Goal: Task Accomplishment & Management: Manage account settings

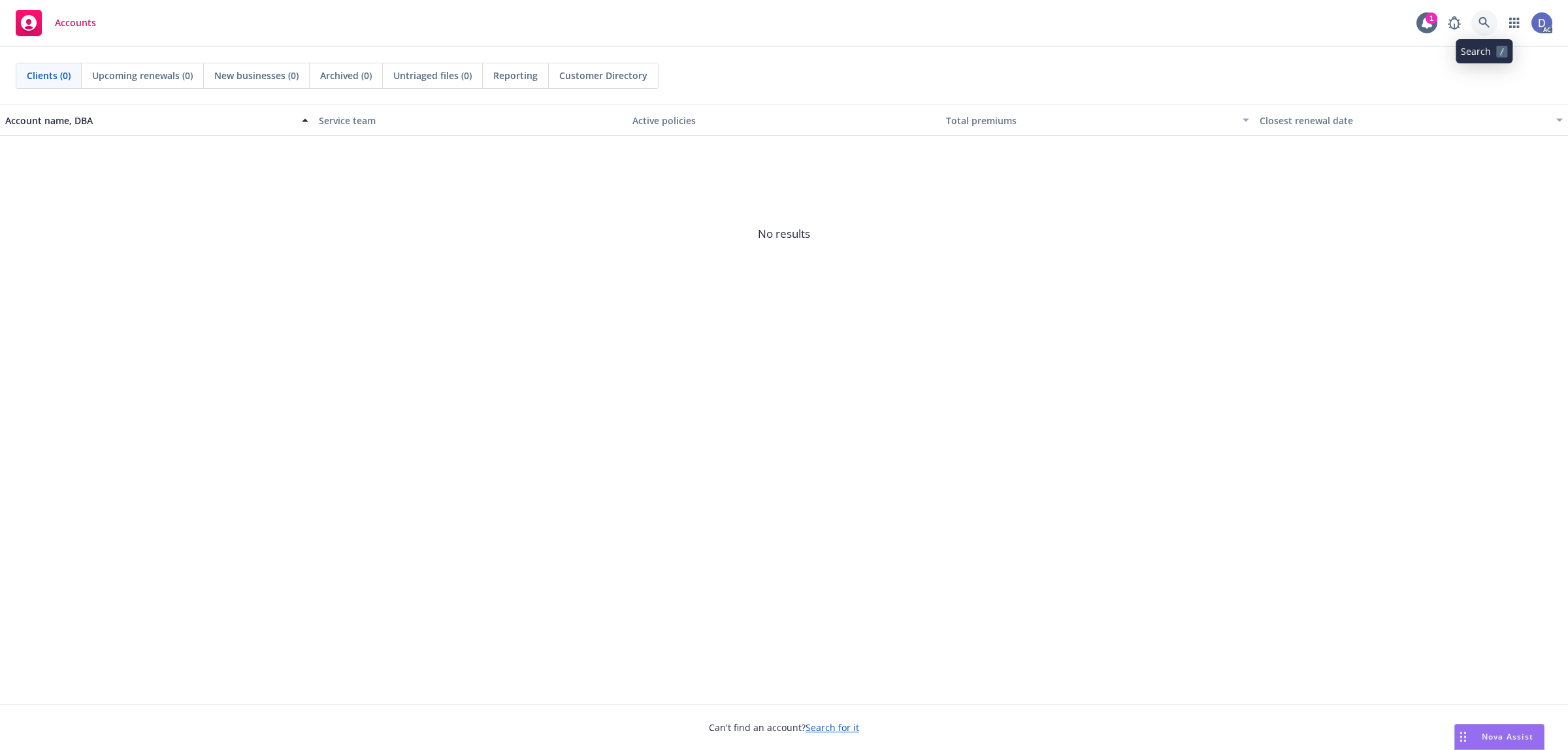
click at [1478, 33] on link at bounding box center [1484, 22] width 26 height 26
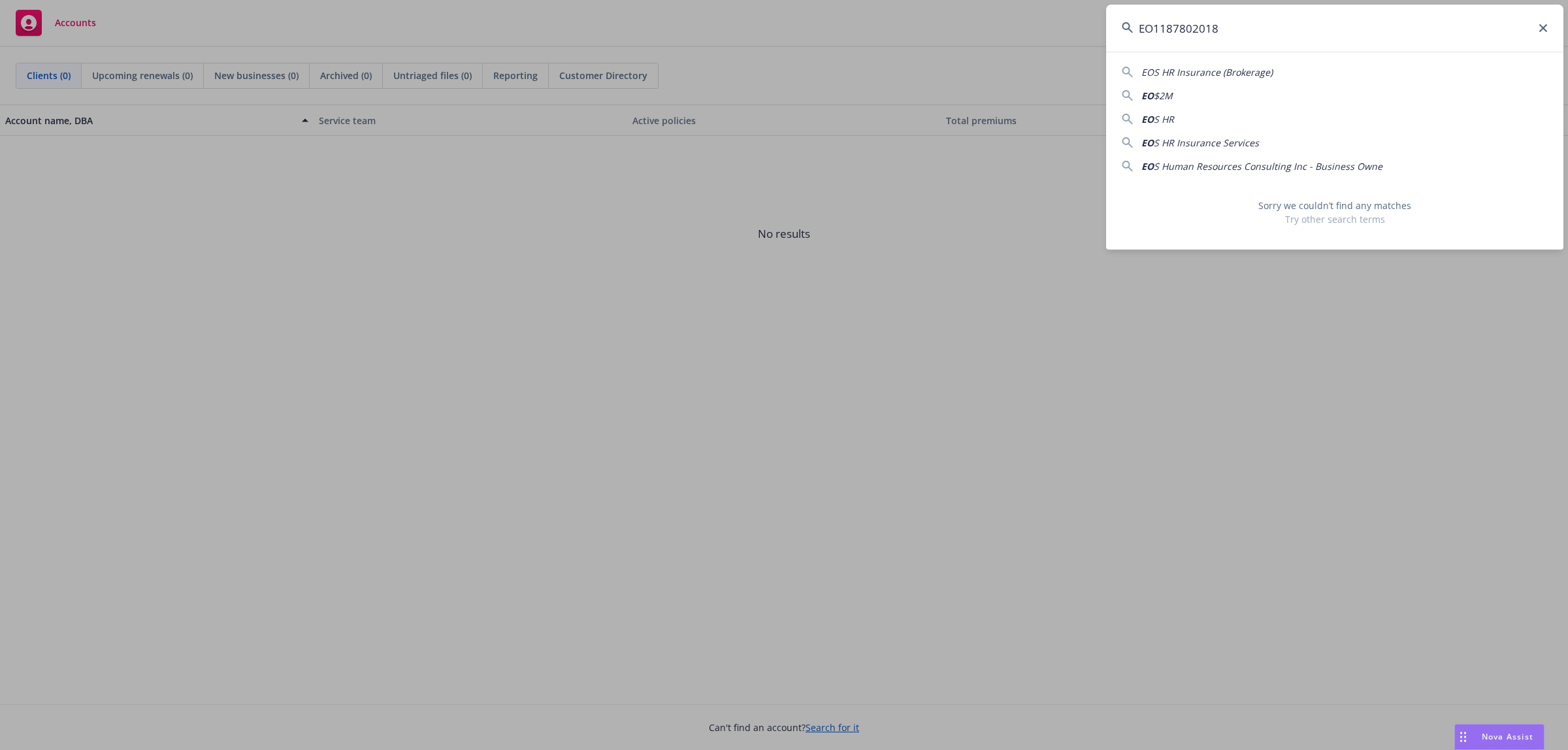
click at [1259, 42] on input "EO1187802018" at bounding box center [1334, 28] width 457 height 47
click at [1259, 41] on input "EO1187802018" at bounding box center [1334, 28] width 457 height 47
paste input "Yelp Inc"
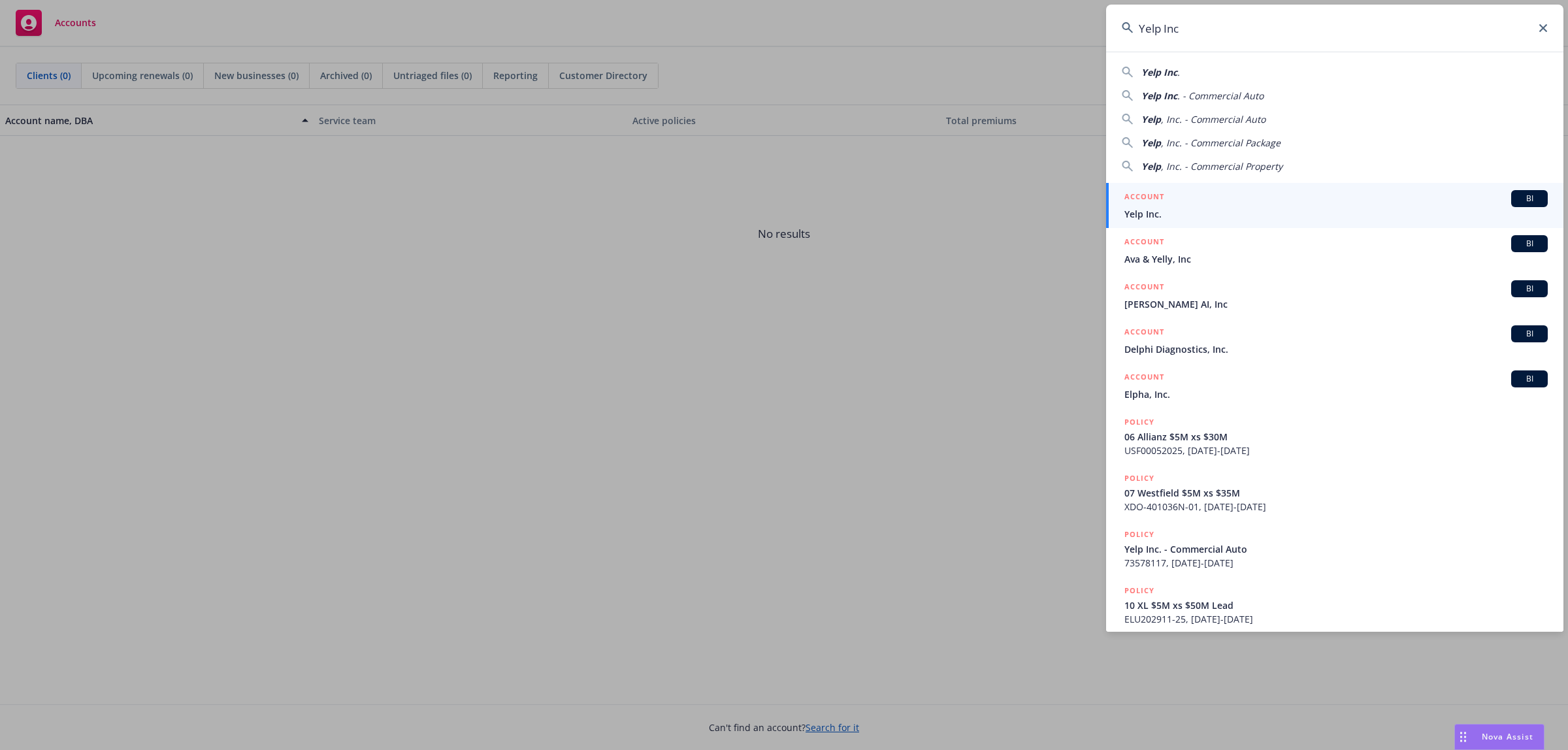
type input "Yelp Inc"
click at [1192, 194] on div "ACCOUNT BI" at bounding box center [1335, 198] width 424 height 17
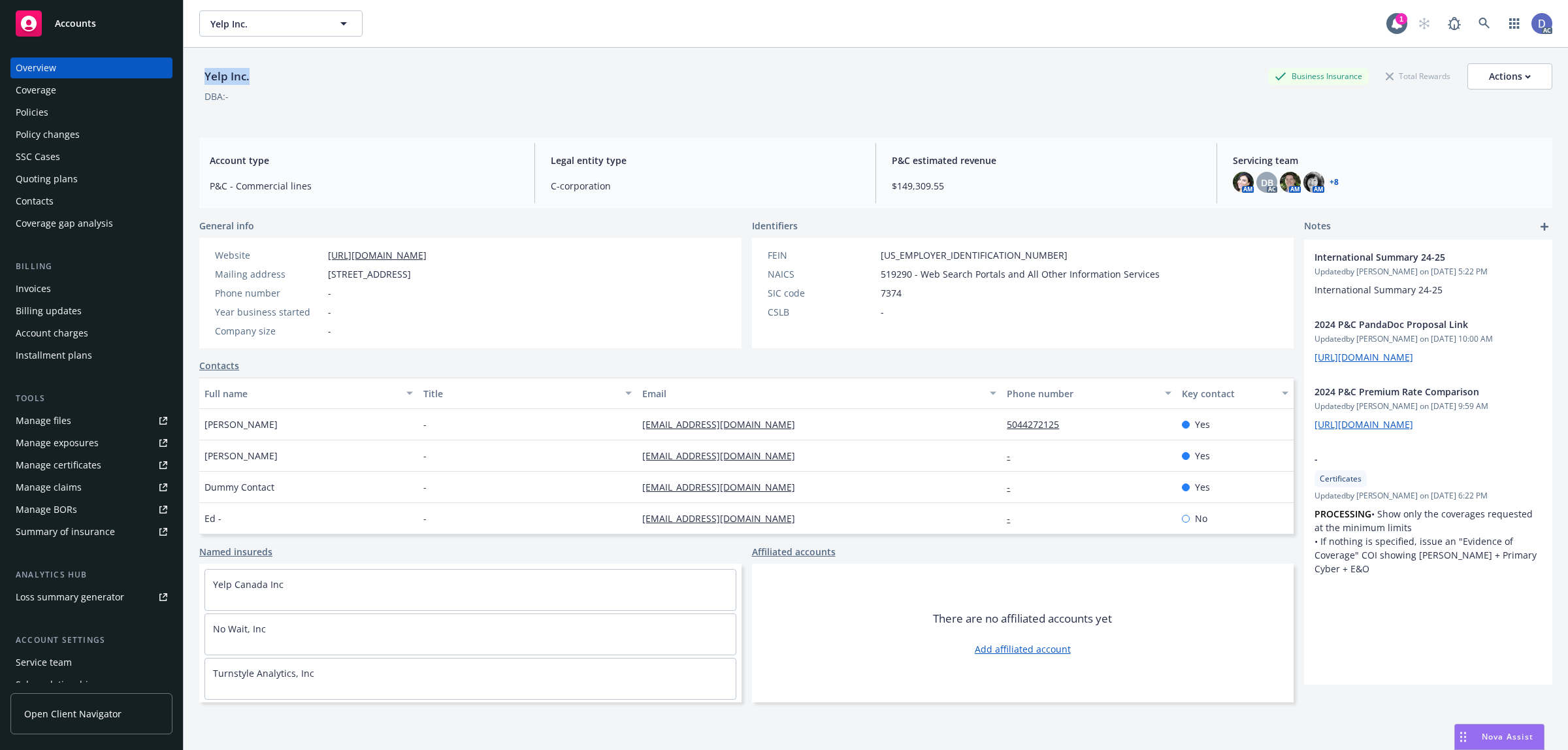
copy div "Yelp Inc."
drag, startPoint x: 252, startPoint y: 73, endPoint x: 203, endPoint y: 79, distance: 49.4
click at [203, 79] on div "Yelp Inc. Business Insurance Total Rewards Actions" at bounding box center [875, 76] width 1353 height 26
click at [108, 481] on link "Manage claims" at bounding box center [92, 487] width 162 height 21
click at [73, 425] on link "Manage files" at bounding box center [92, 419] width 162 height 21
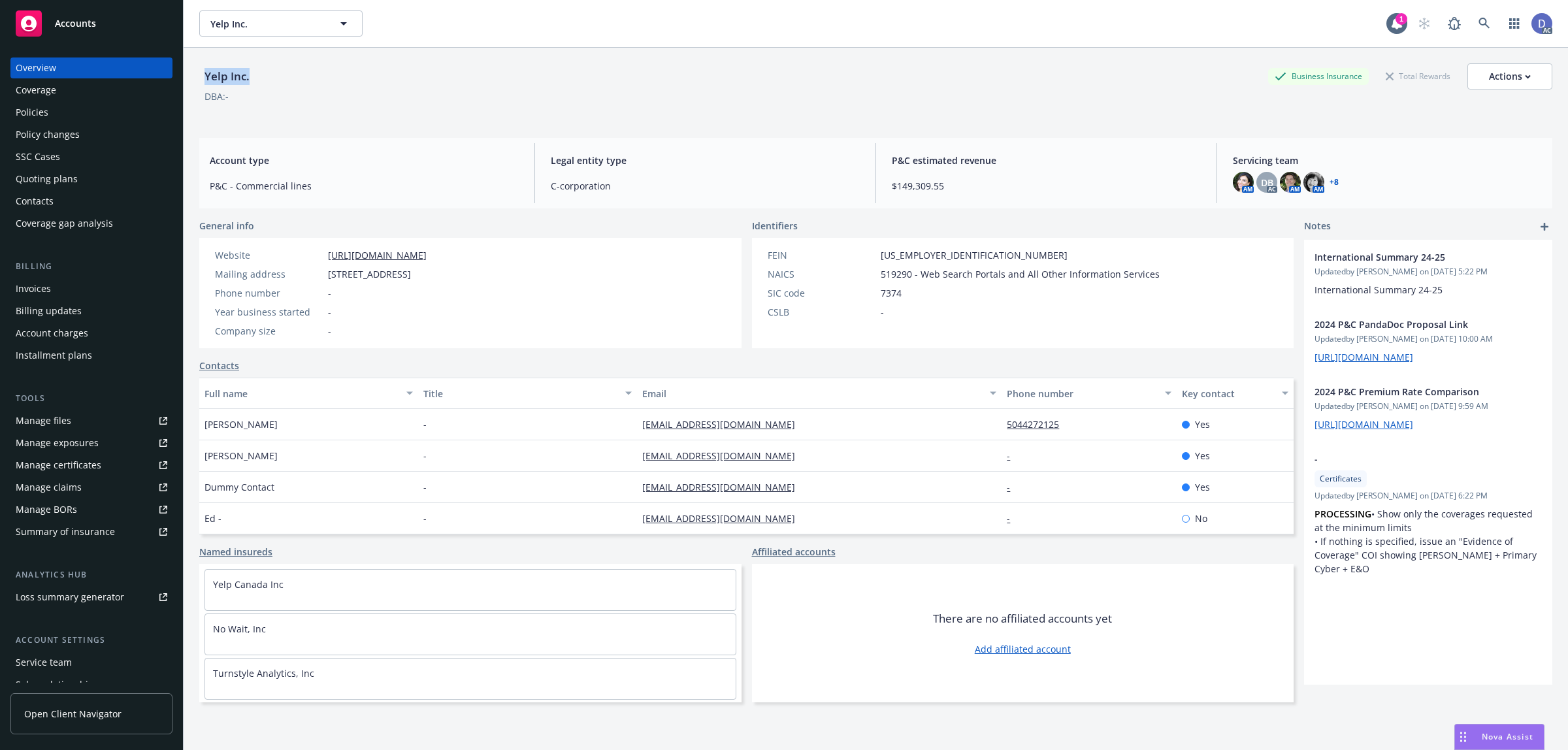
click at [42, 117] on div "Policies" at bounding box center [31, 111] width 32 height 21
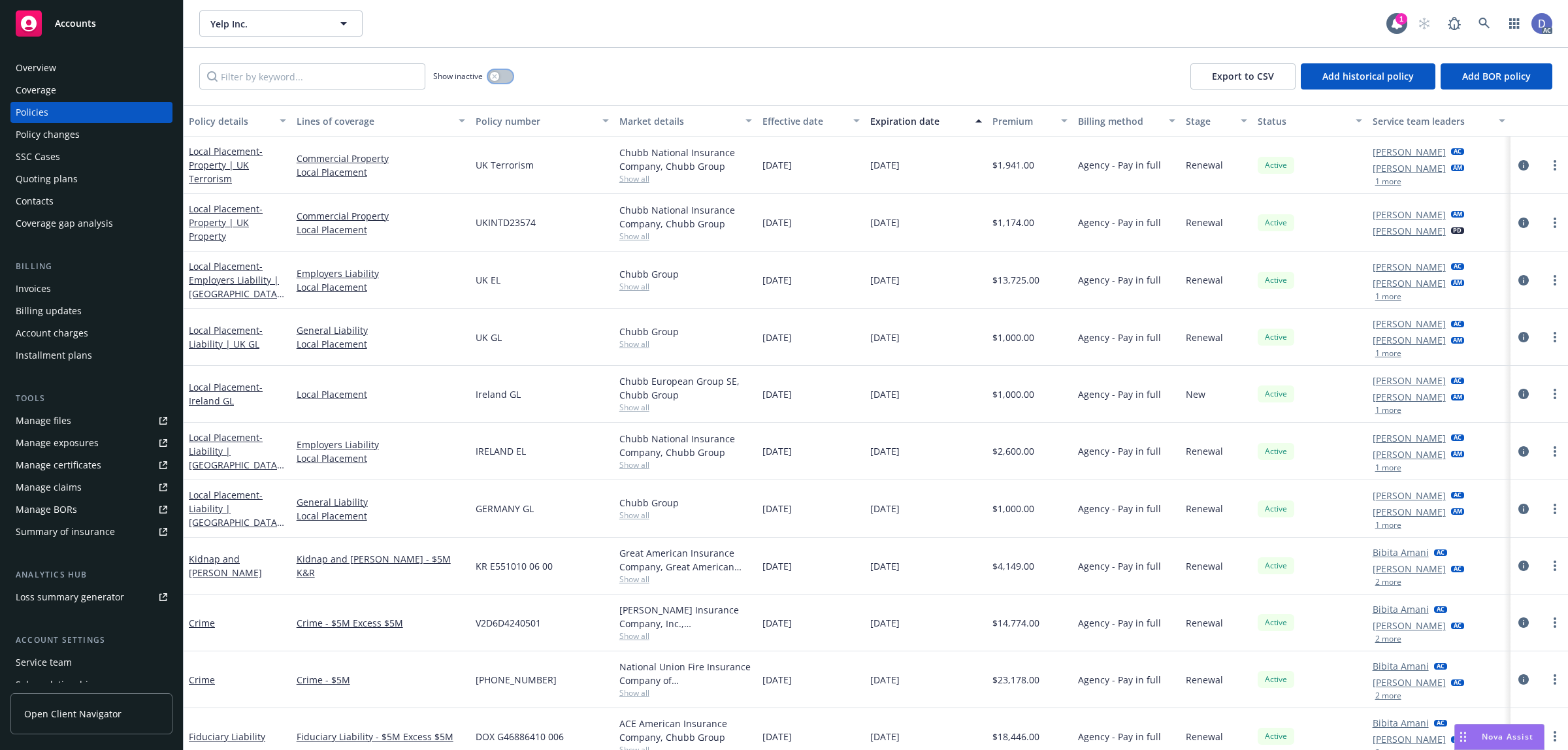
click at [504, 70] on button "button" at bounding box center [500, 75] width 24 height 13
click at [387, 67] on input "Filter by keyword..." at bounding box center [312, 76] width 226 height 26
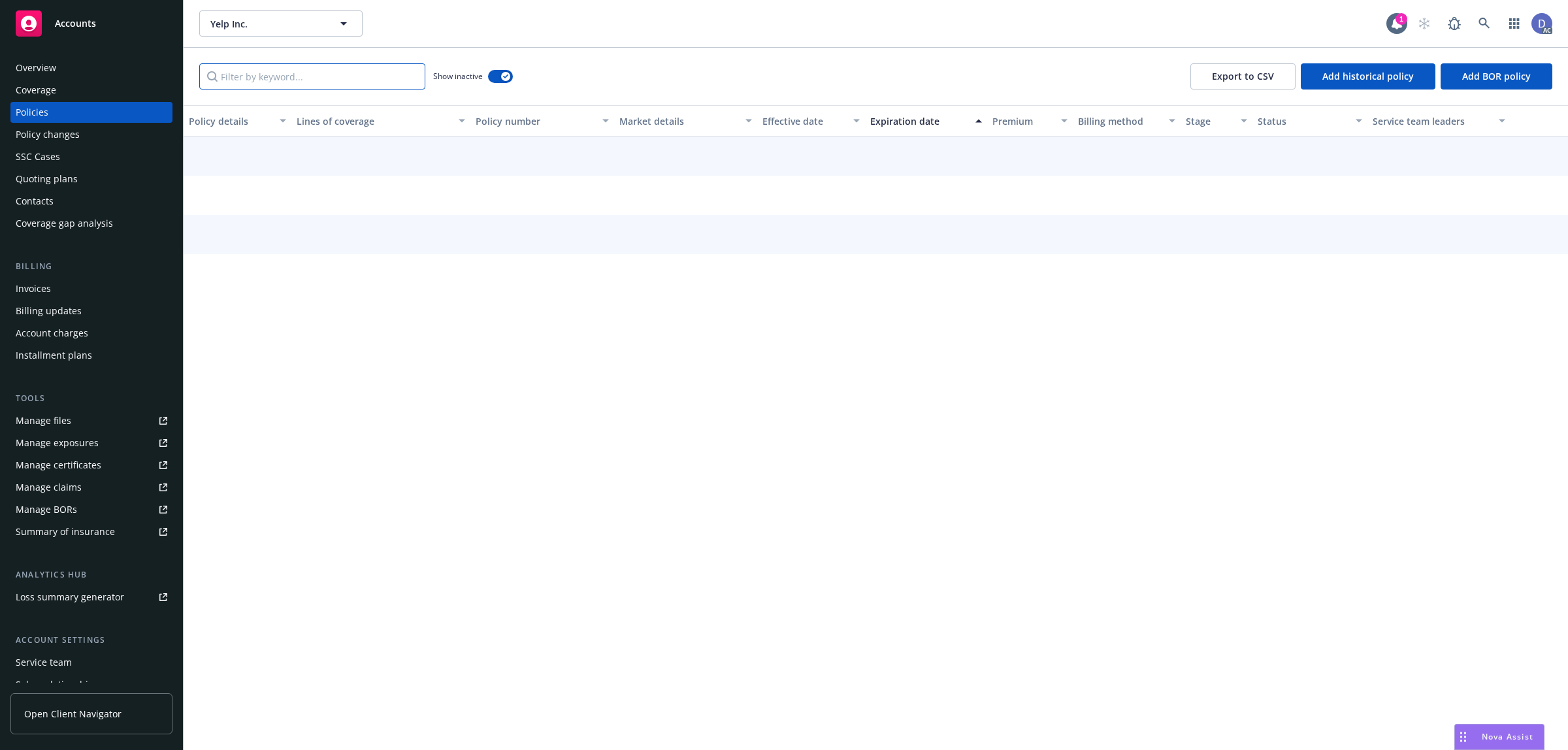
paste input "EO1187802018"
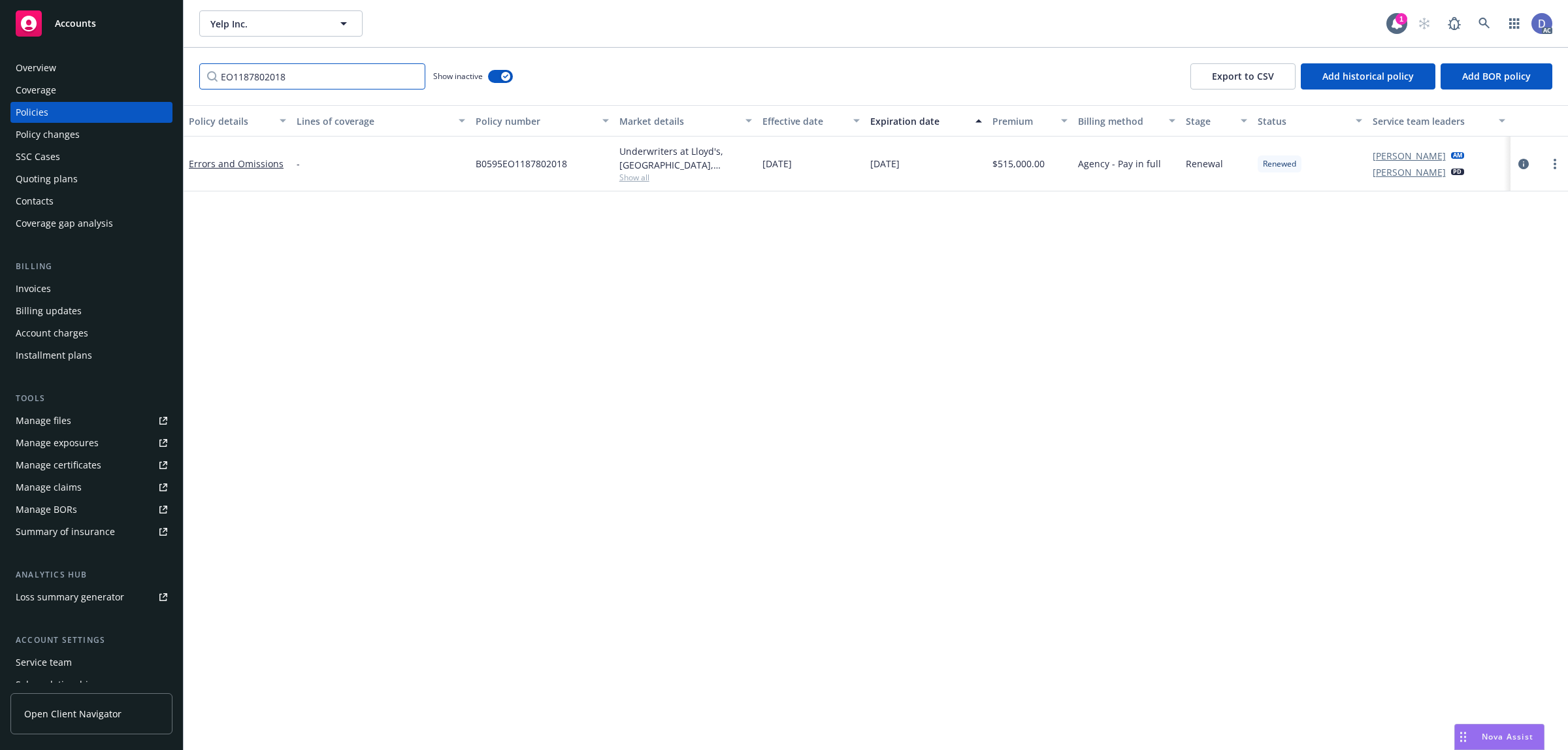
type input "EO1187802018"
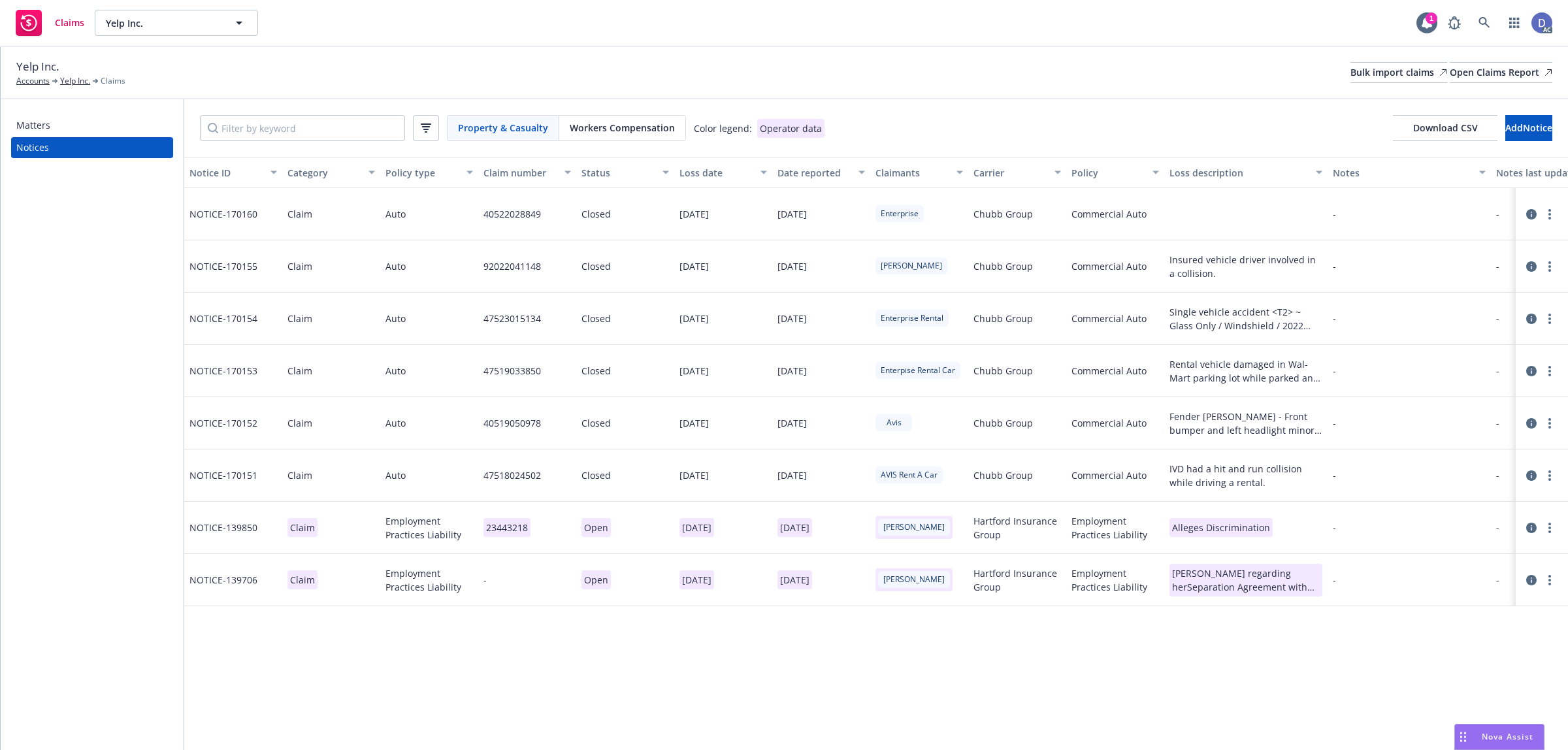
click at [1389, 85] on div "Yelp Inc. Accounts Yelp Inc. Claims Bulk import claims Open Claims Report" at bounding box center [784, 71] width 1536 height 28
click at [1369, 72] on div "Bulk import claims" at bounding box center [1398, 72] width 97 height 20
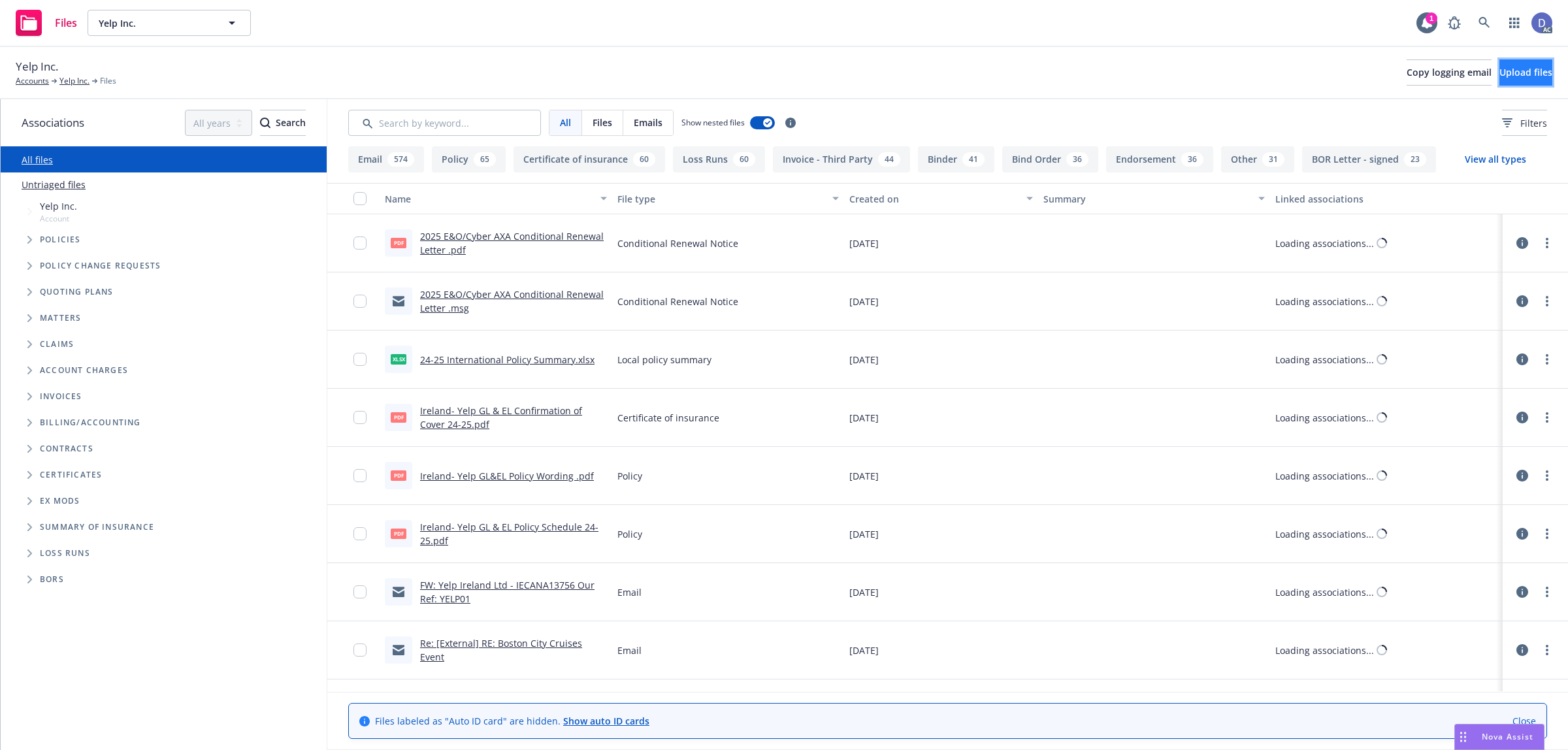
click at [1522, 81] on button "Upload files" at bounding box center [1526, 72] width 53 height 26
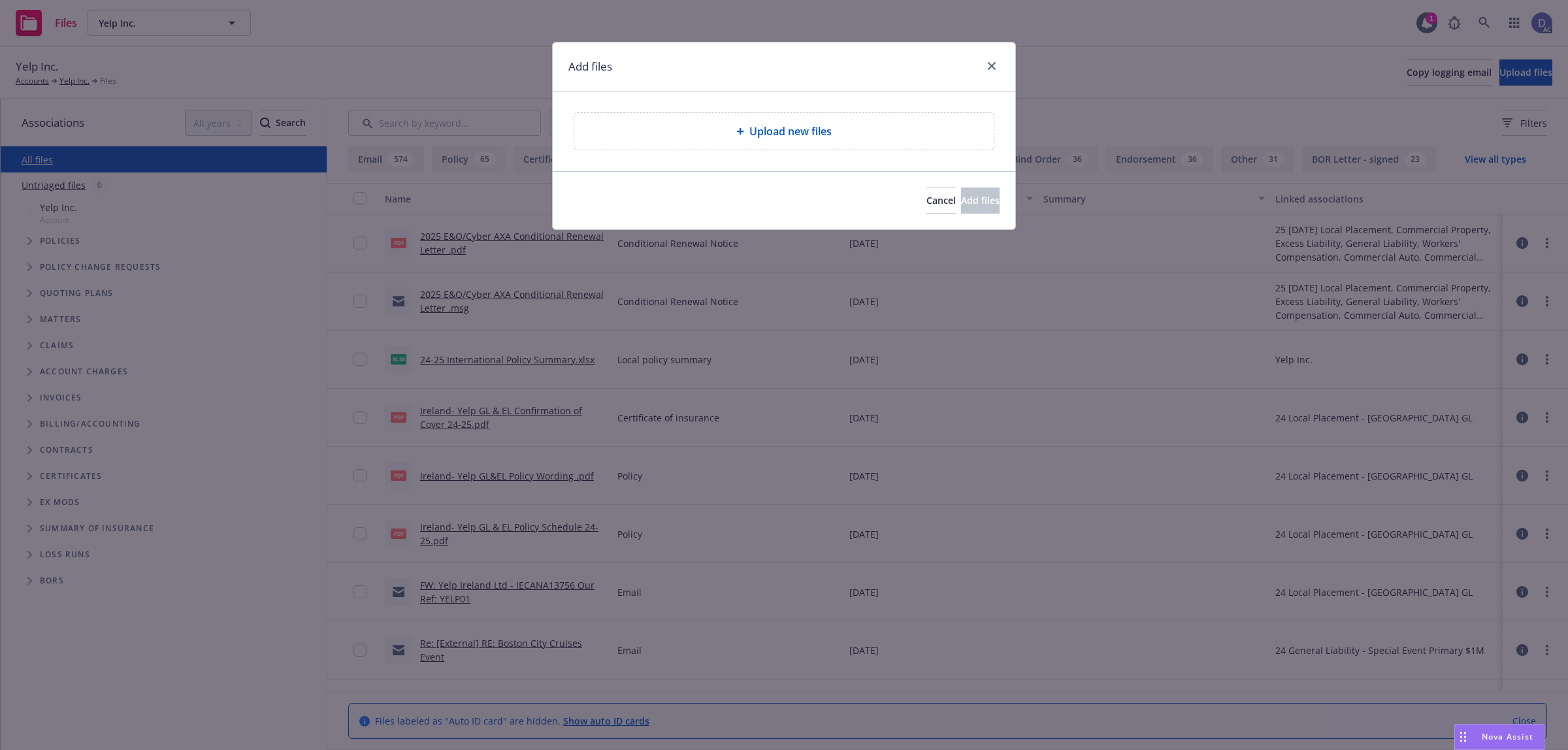
click at [745, 148] on div "Upload new files" at bounding box center [784, 131] width 420 height 36
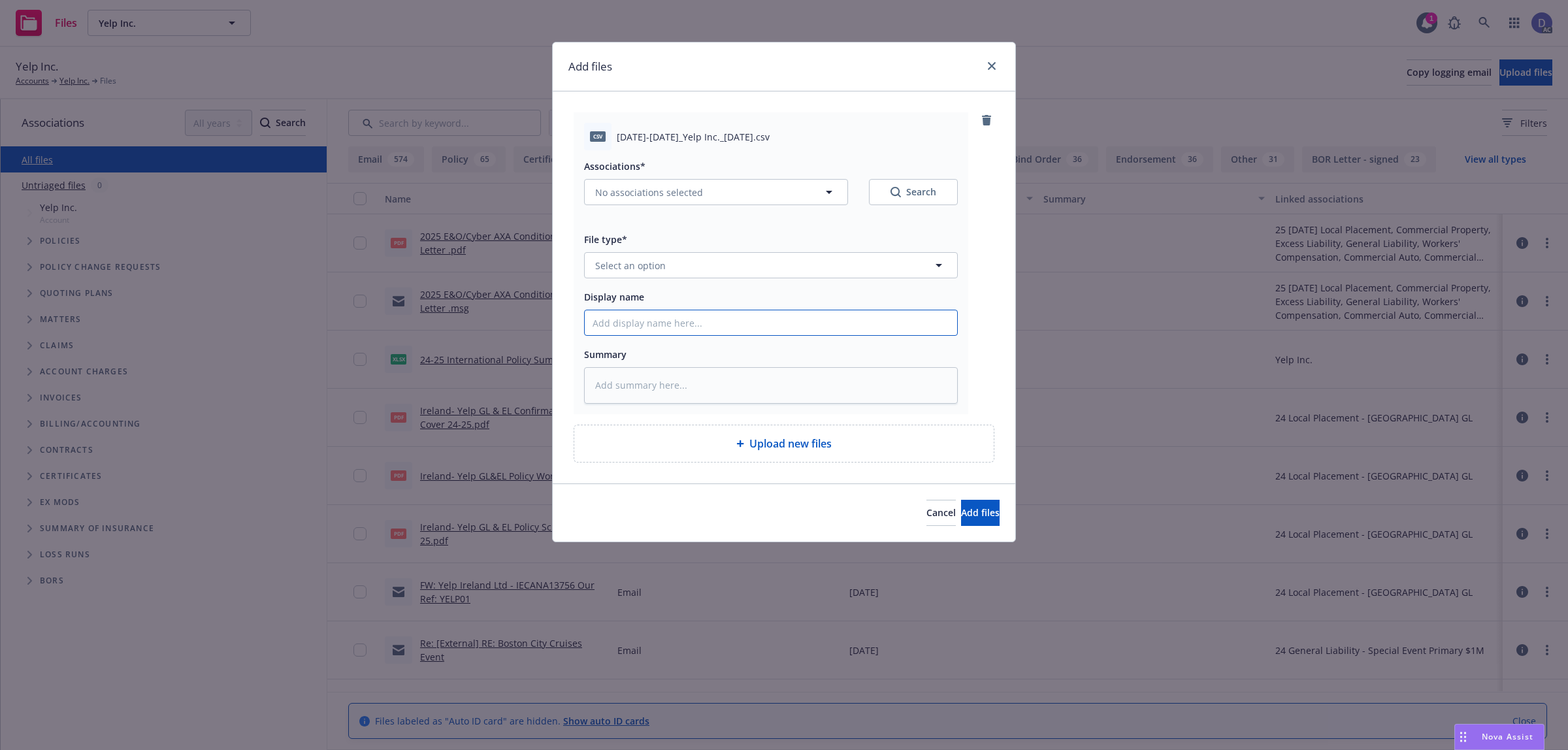
click at [924, 324] on input "Display name" at bounding box center [771, 322] width 373 height 24
paste input "2018-2019_Yelp Inc._9-15-2024"
type input "2018-2019_Yelp Inc._9-15-2024"
type textarea "x"
type input "2018-2019_Yelp Inc._9-15-2024"
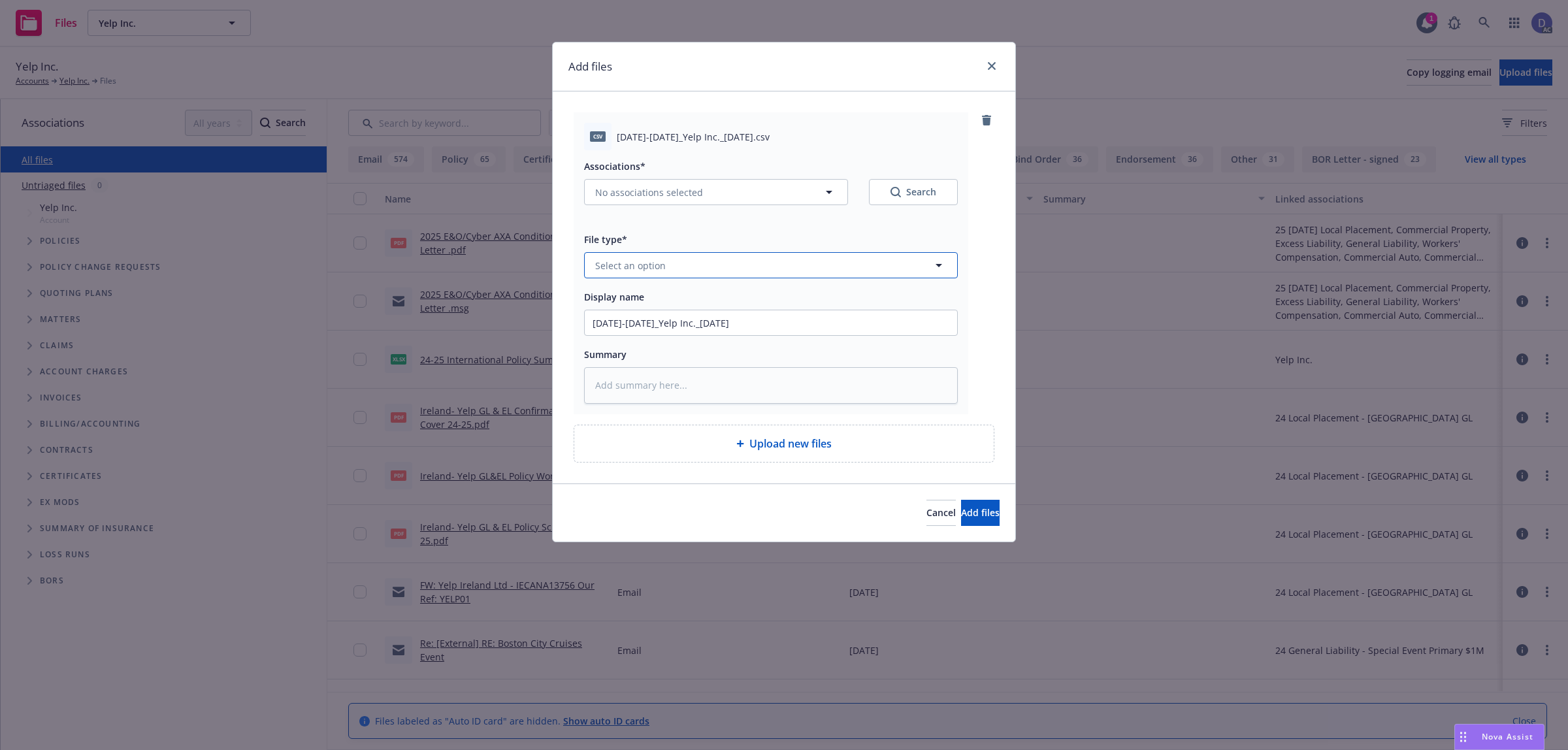
click at [912, 269] on button "Select an option" at bounding box center [771, 265] width 374 height 26
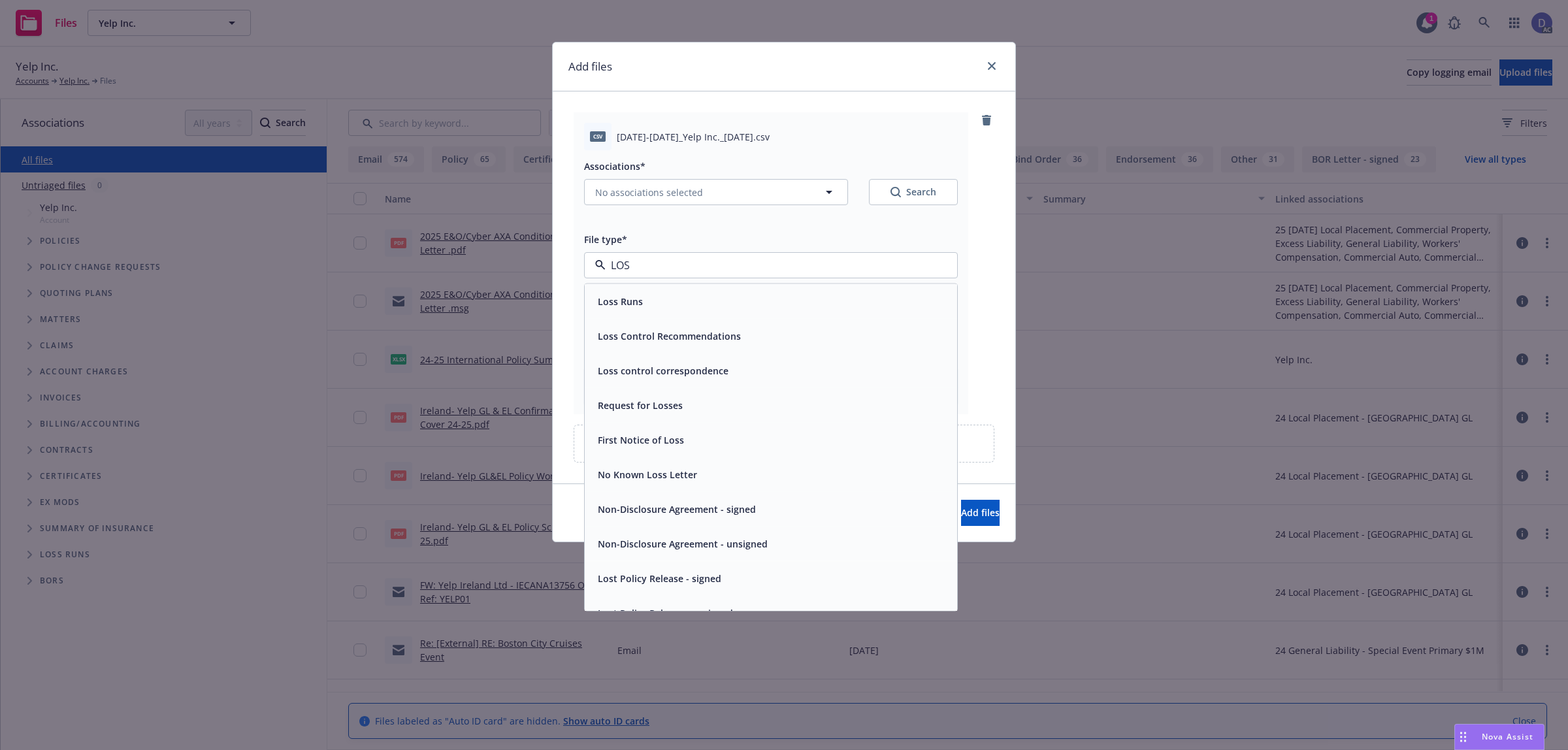
type input "LOSS"
click at [889, 307] on div "Loss Runs" at bounding box center [771, 301] width 357 height 19
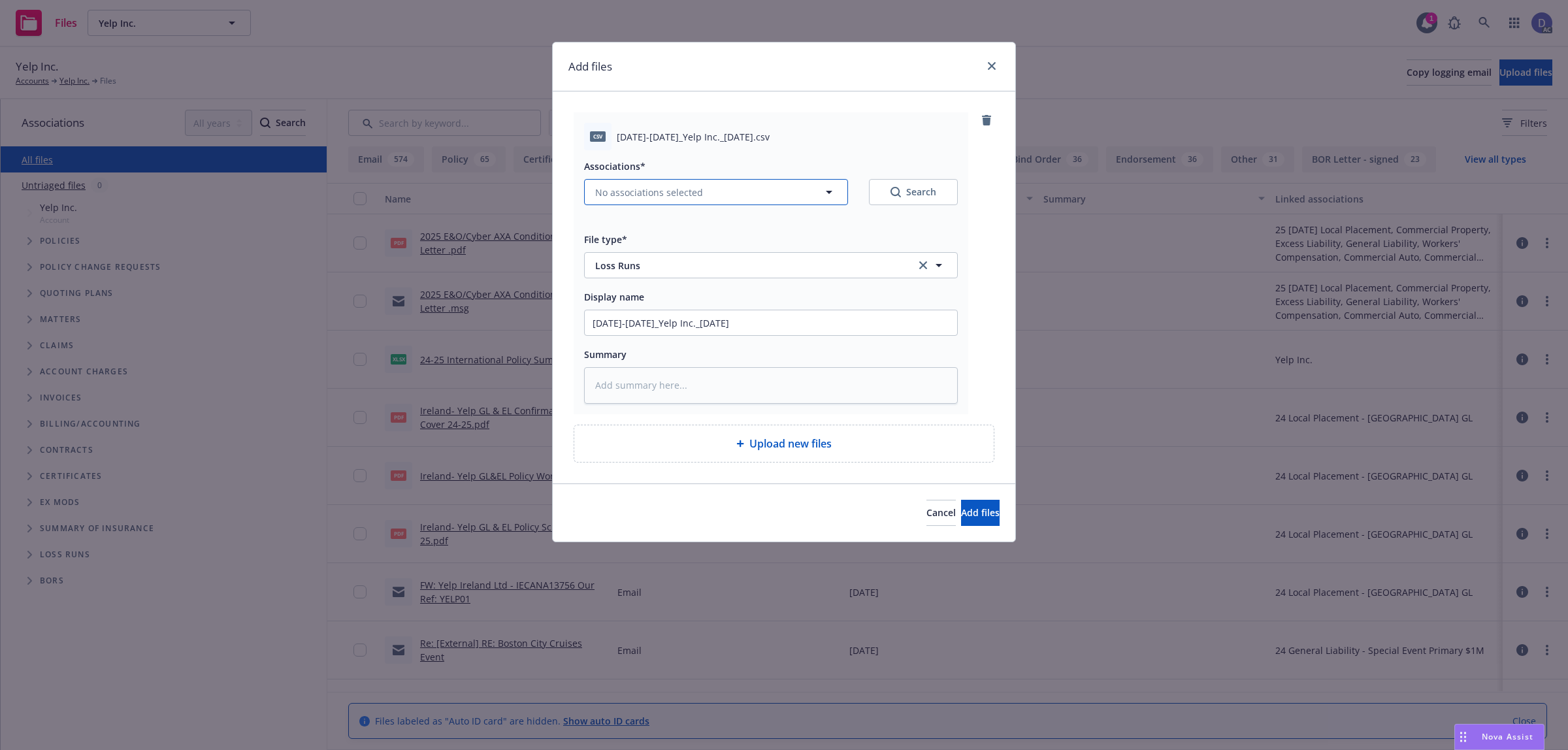
click at [701, 203] on button "No associations selected" at bounding box center [716, 192] width 264 height 26
type textarea "x"
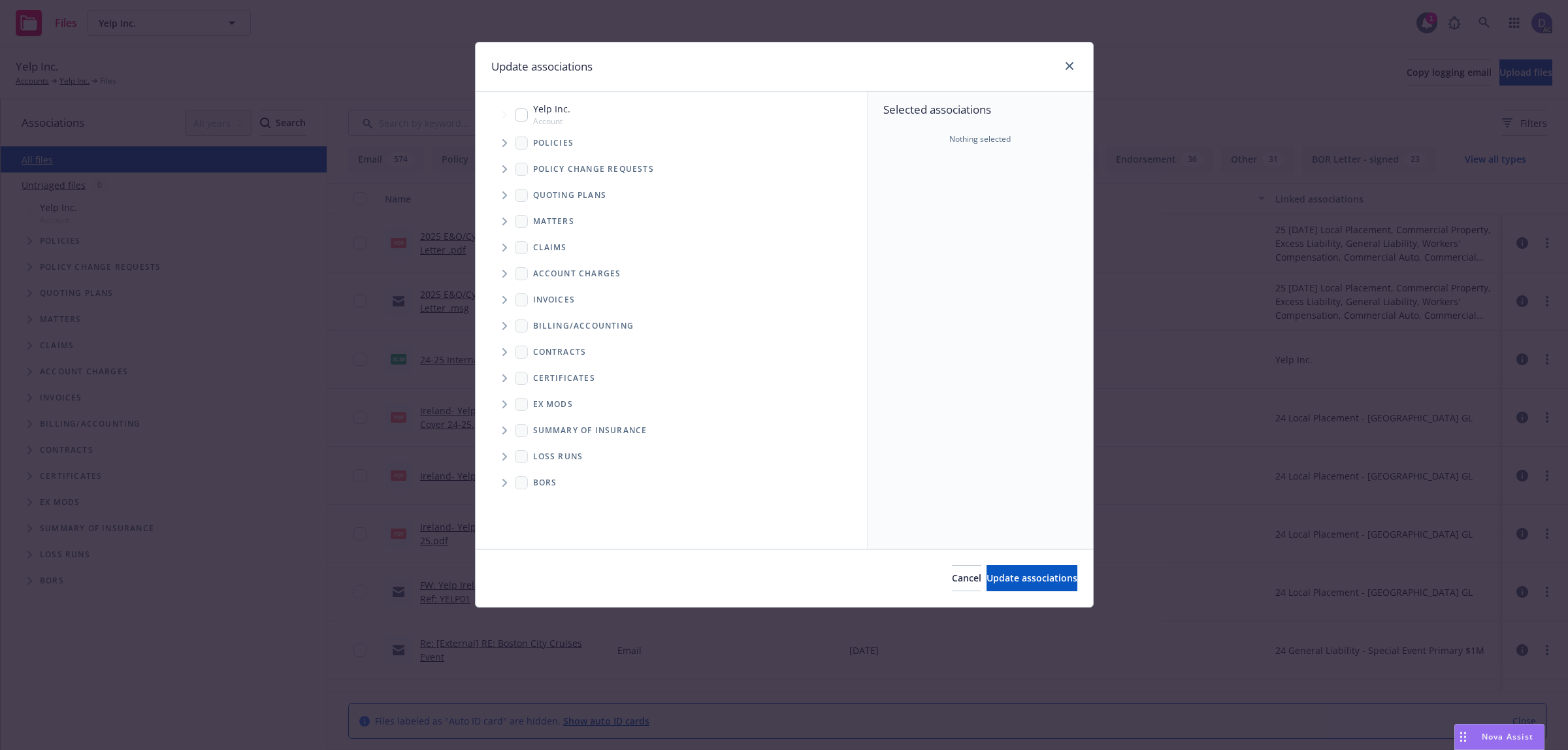
click at [511, 138] on span "Tree Example" at bounding box center [504, 143] width 21 height 21
click at [984, 184] on div "Selected associations Nothing selected" at bounding box center [980, 319] width 225 height 457
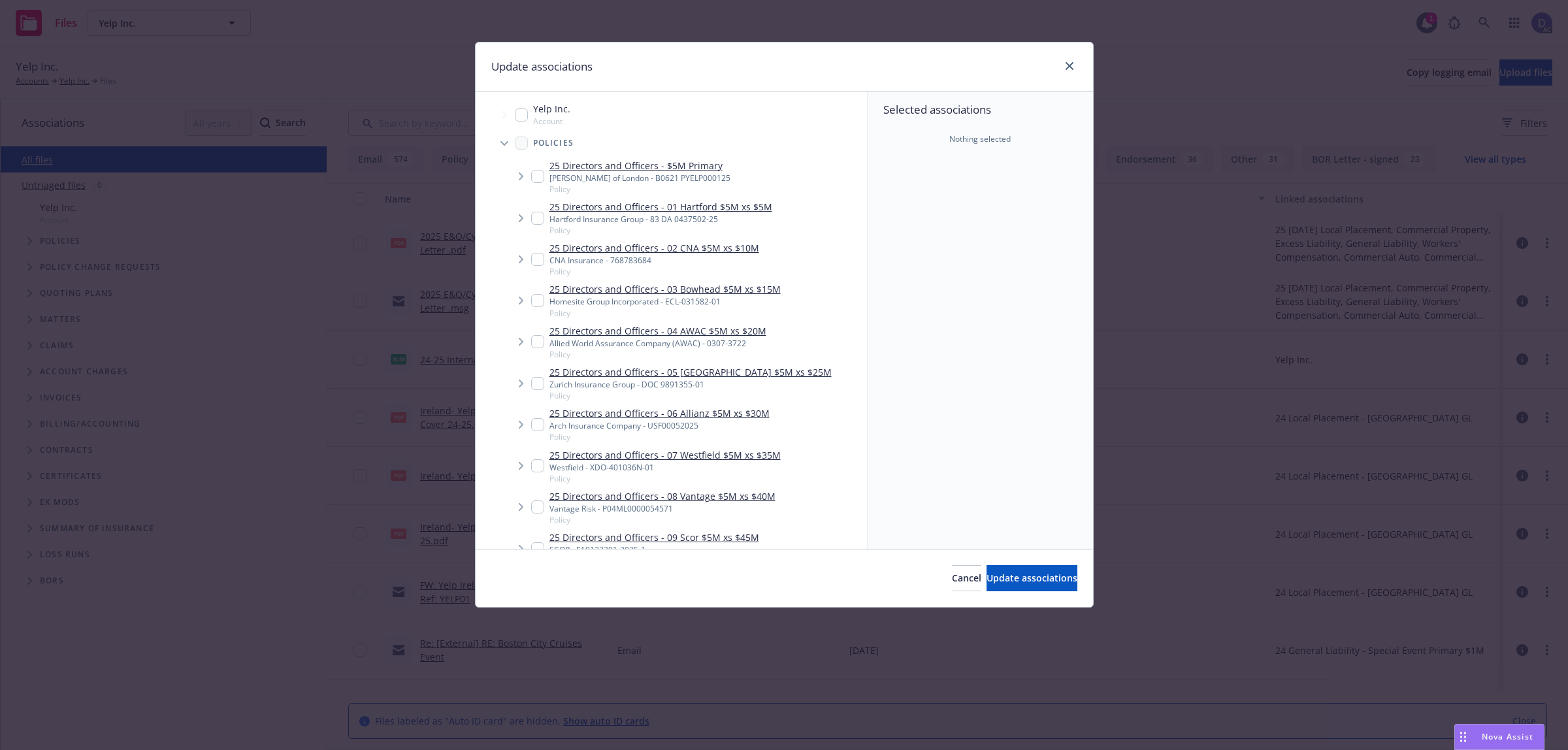
checkbox input "true"
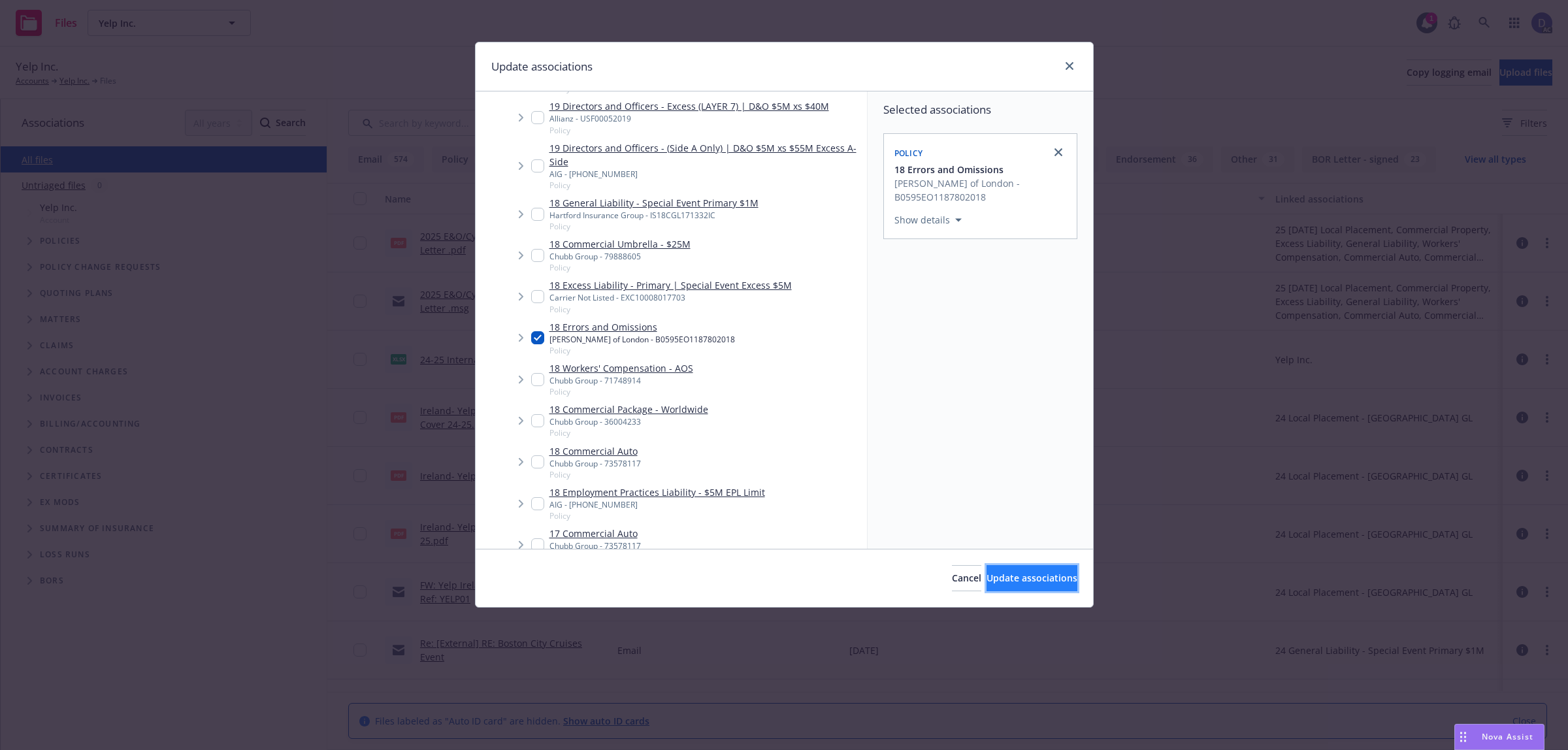
click at [1022, 587] on button "Update associations" at bounding box center [1031, 578] width 91 height 26
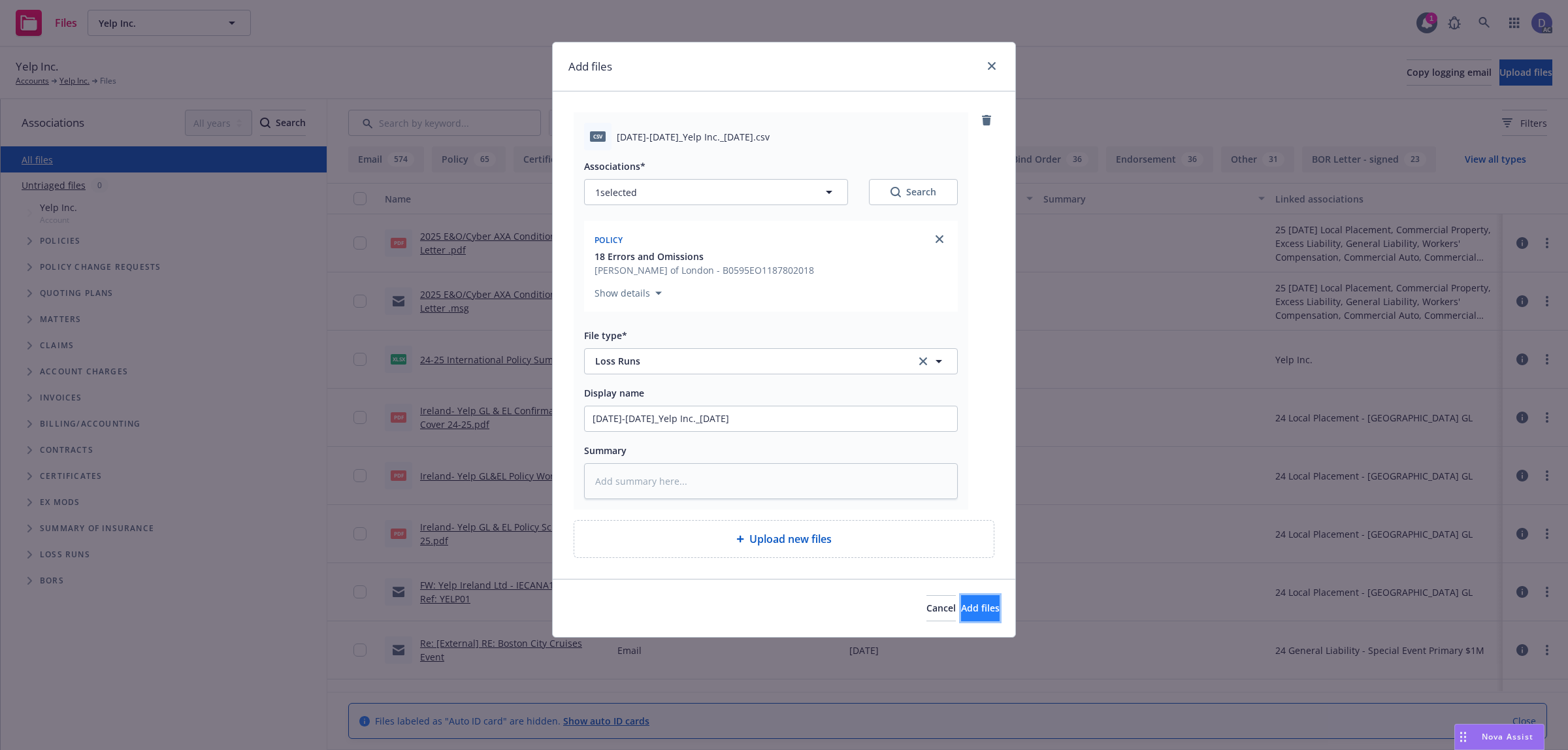
click at [961, 604] on span "Add files" at bounding box center [979, 607] width 38 height 13
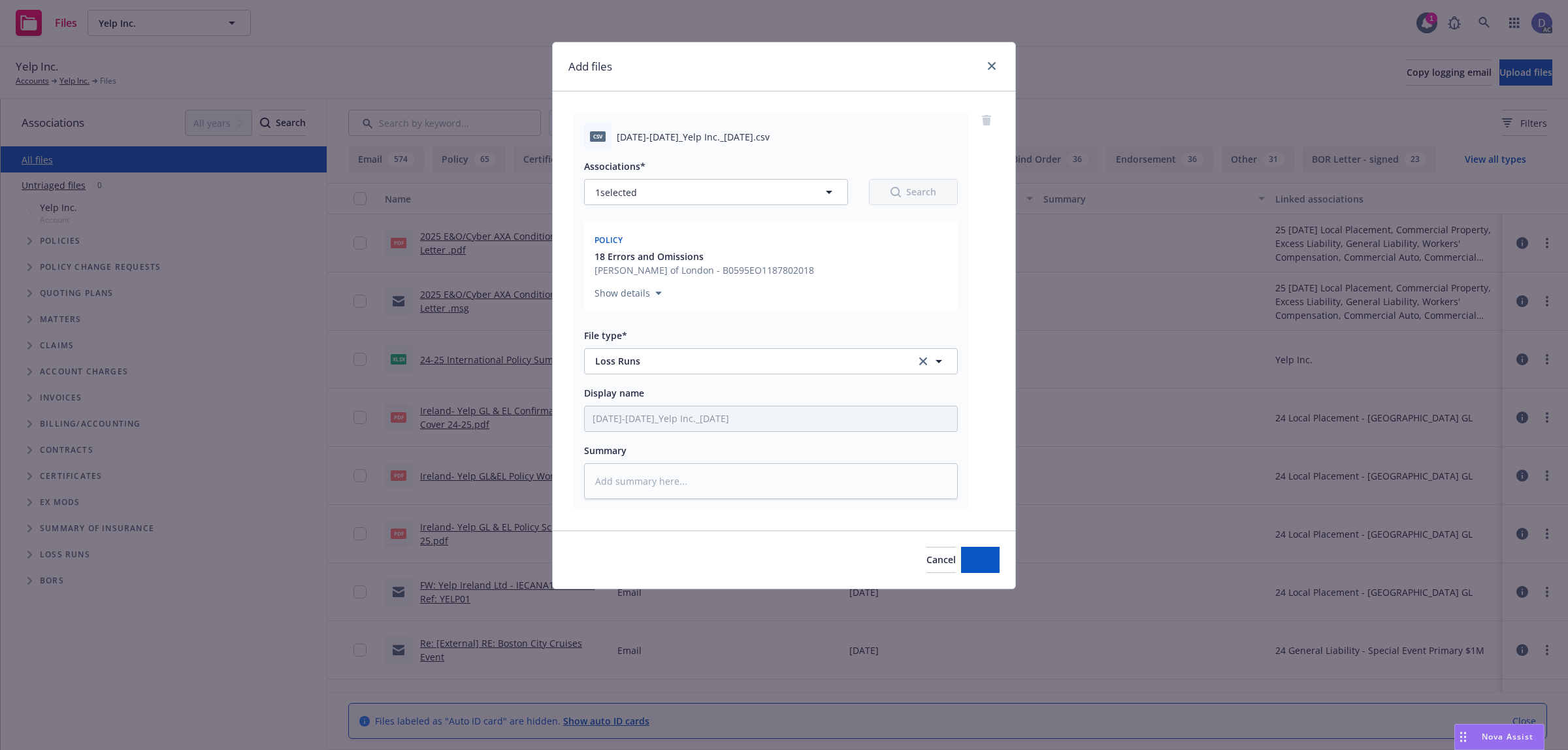
type textarea "x"
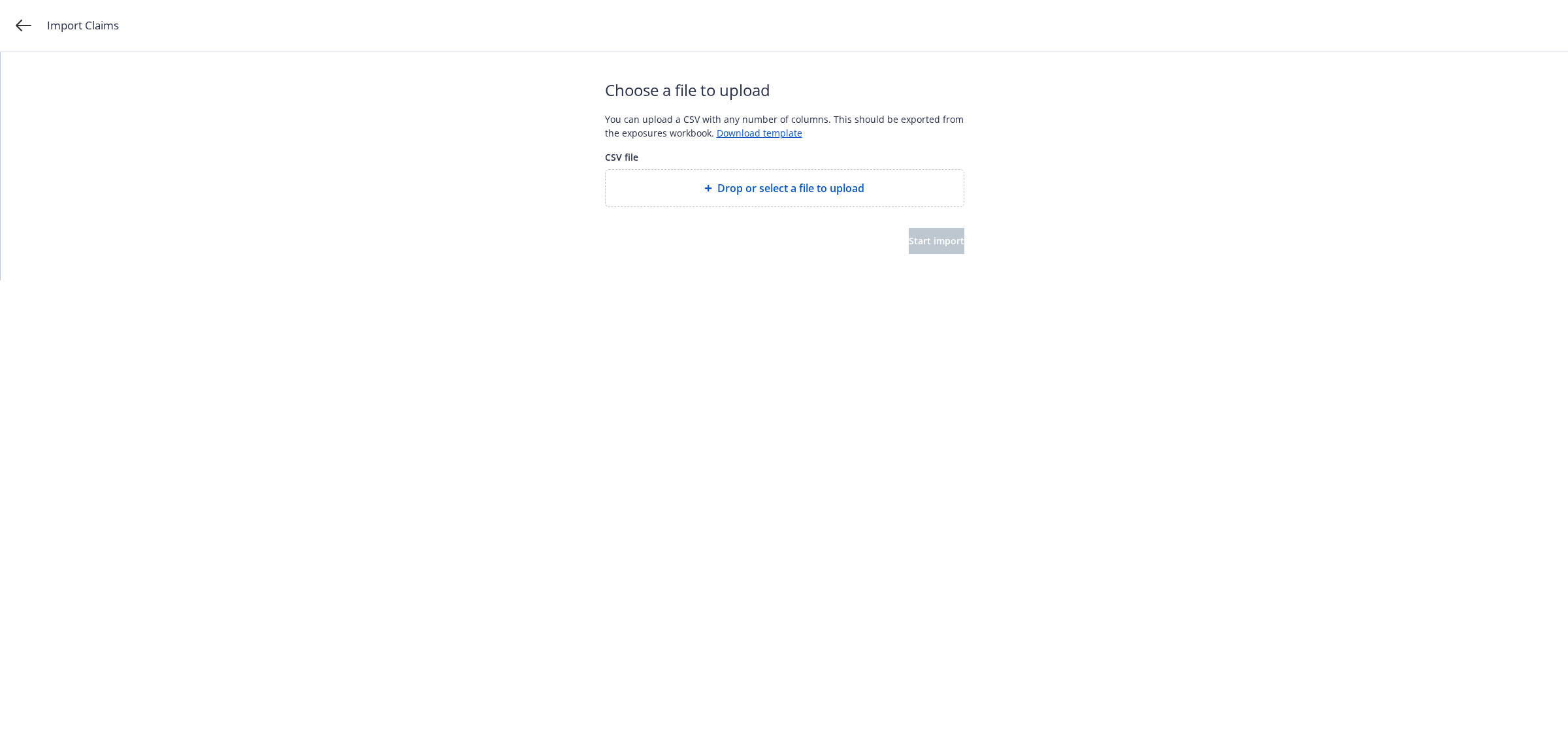
click at [740, 199] on div "Drop or select a file to upload" at bounding box center [784, 188] width 358 height 36
click at [949, 246] on button "Start import" at bounding box center [936, 241] width 56 height 26
click at [909, 245] on span "Start import" at bounding box center [936, 241] width 56 height 13
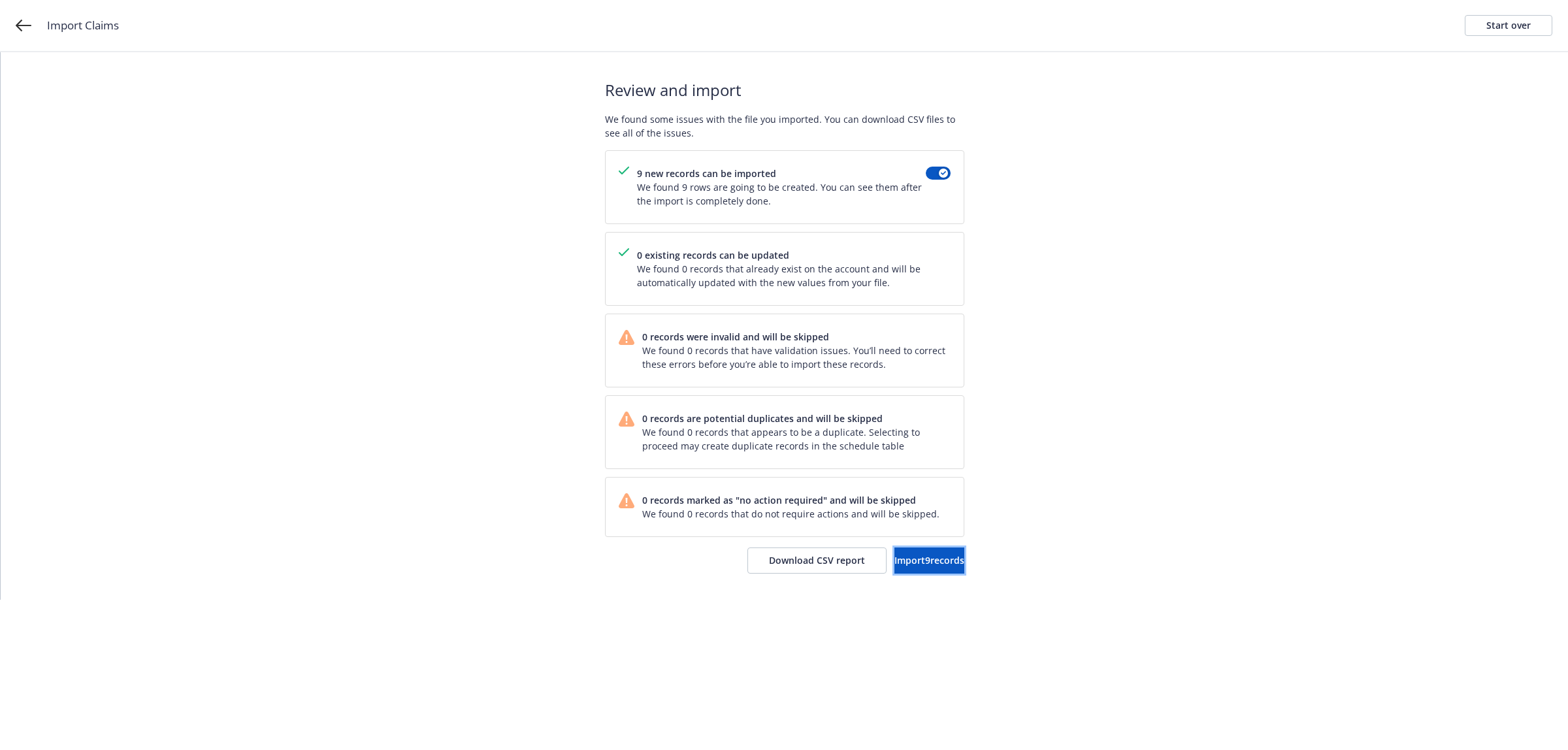
drag, startPoint x: 916, startPoint y: 551, endPoint x: 670, endPoint y: 343, distance: 322.1
click at [916, 551] on button "Import 9 records" at bounding box center [928, 560] width 69 height 26
click at [913, 547] on div "Import complete Your records were successfully imported into your accounts. You…" at bounding box center [784, 326] width 359 height 548
click at [922, 559] on span "View accounts" at bounding box center [910, 559] width 64 height 13
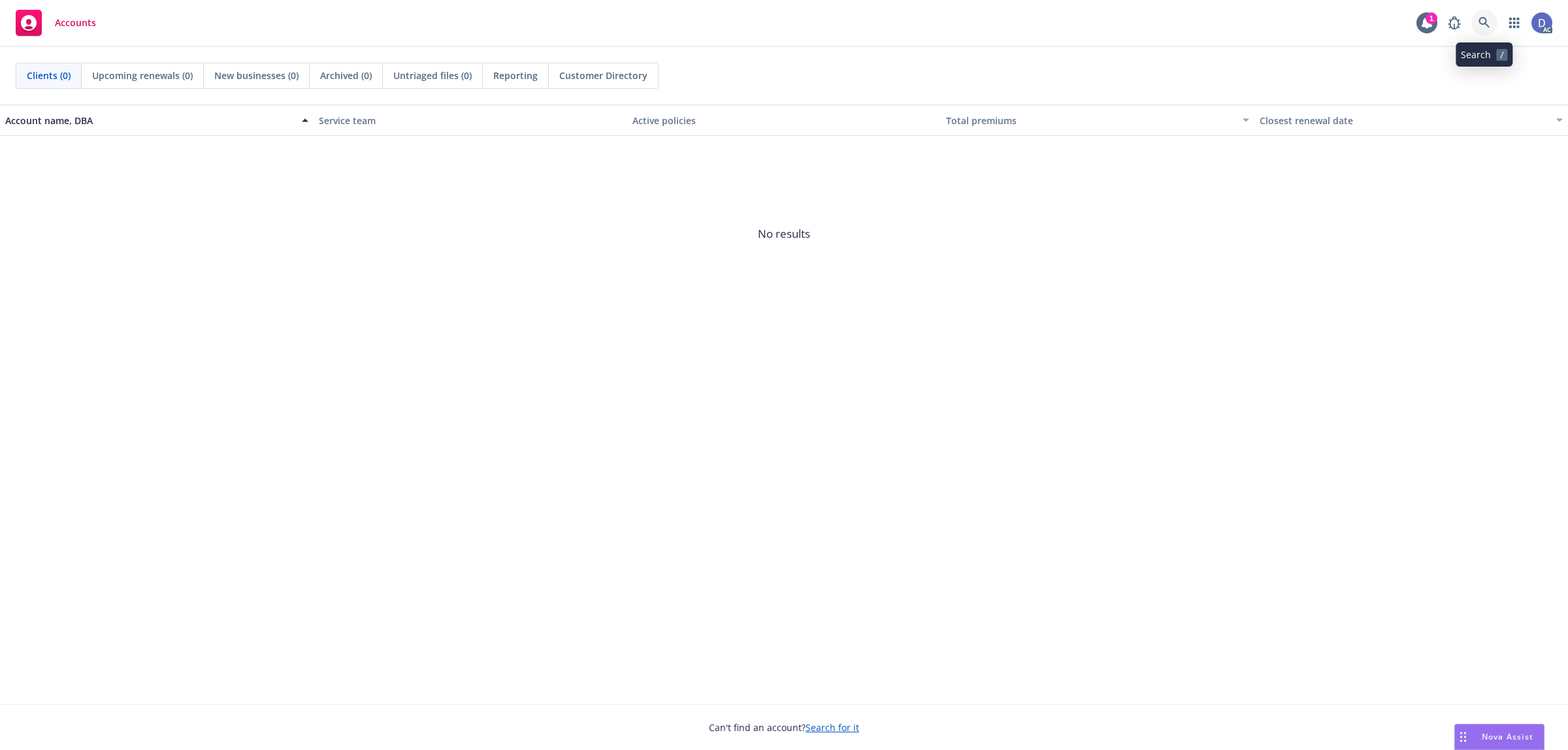
click at [1476, 21] on link at bounding box center [1484, 22] width 26 height 26
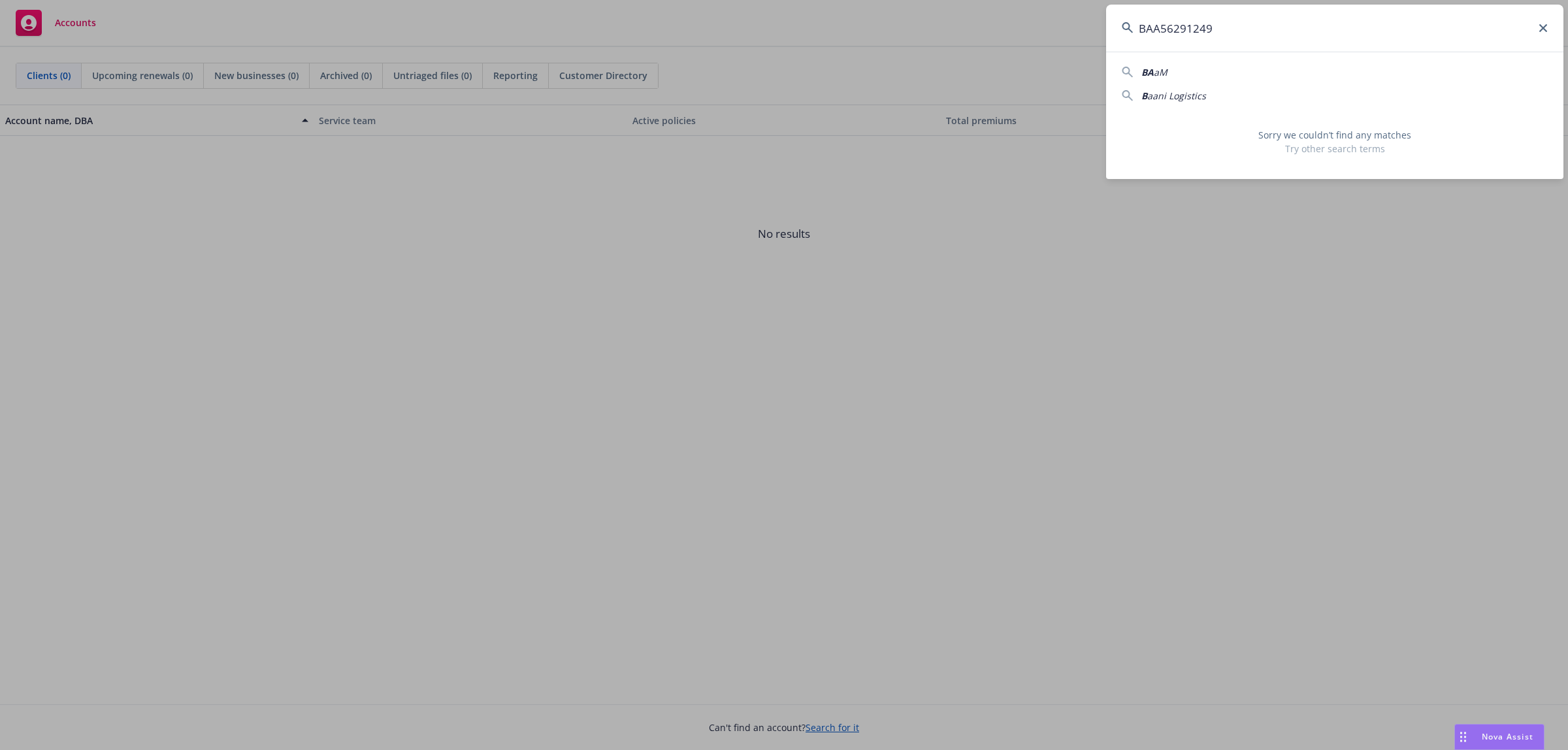
click at [1326, 41] on input "BAA56291249" at bounding box center [1334, 28] width 457 height 47
paste input "19"
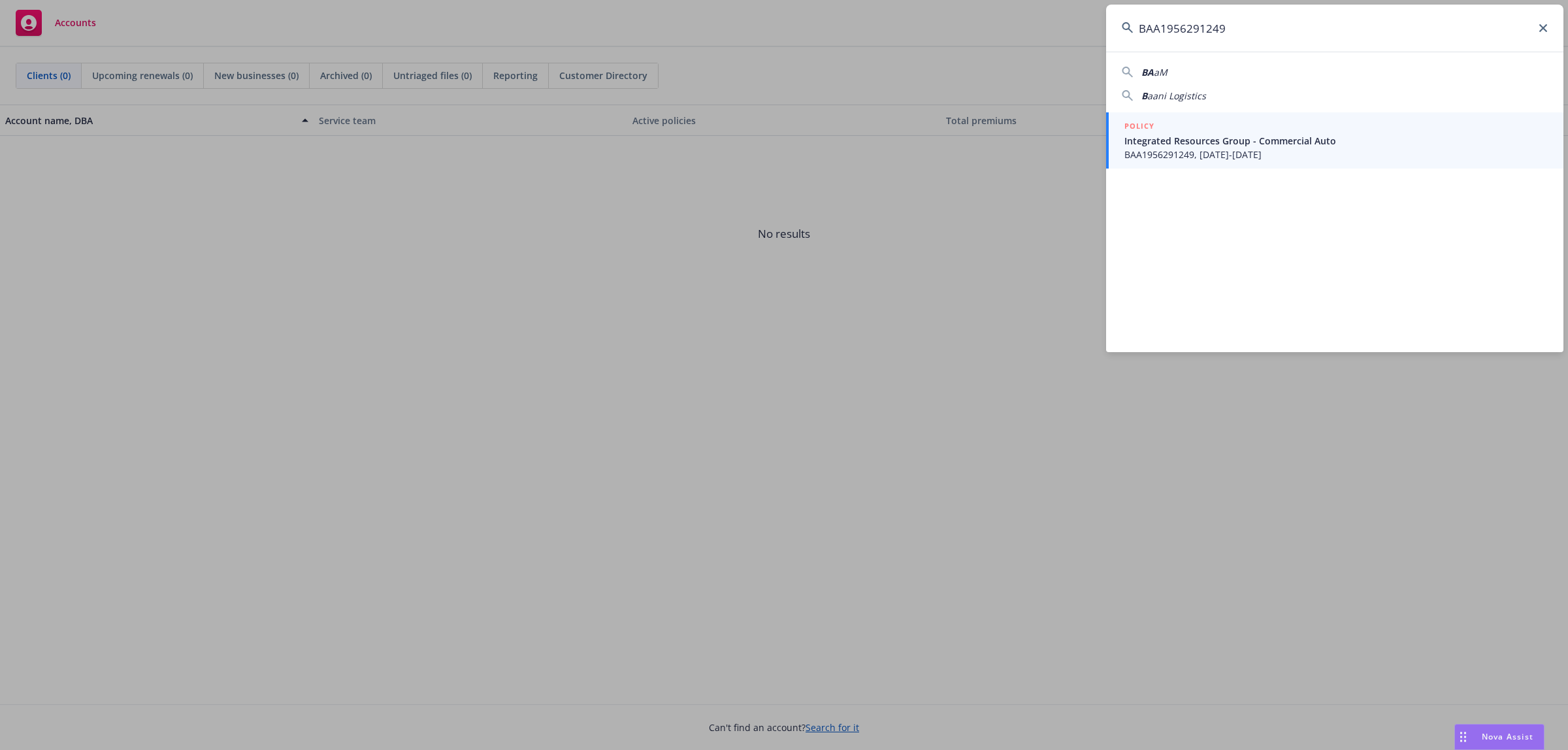
type input "BAA1956291249"
click at [1242, 146] on span "Integrated Resources Group - Commercial Auto" at bounding box center [1335, 141] width 424 height 14
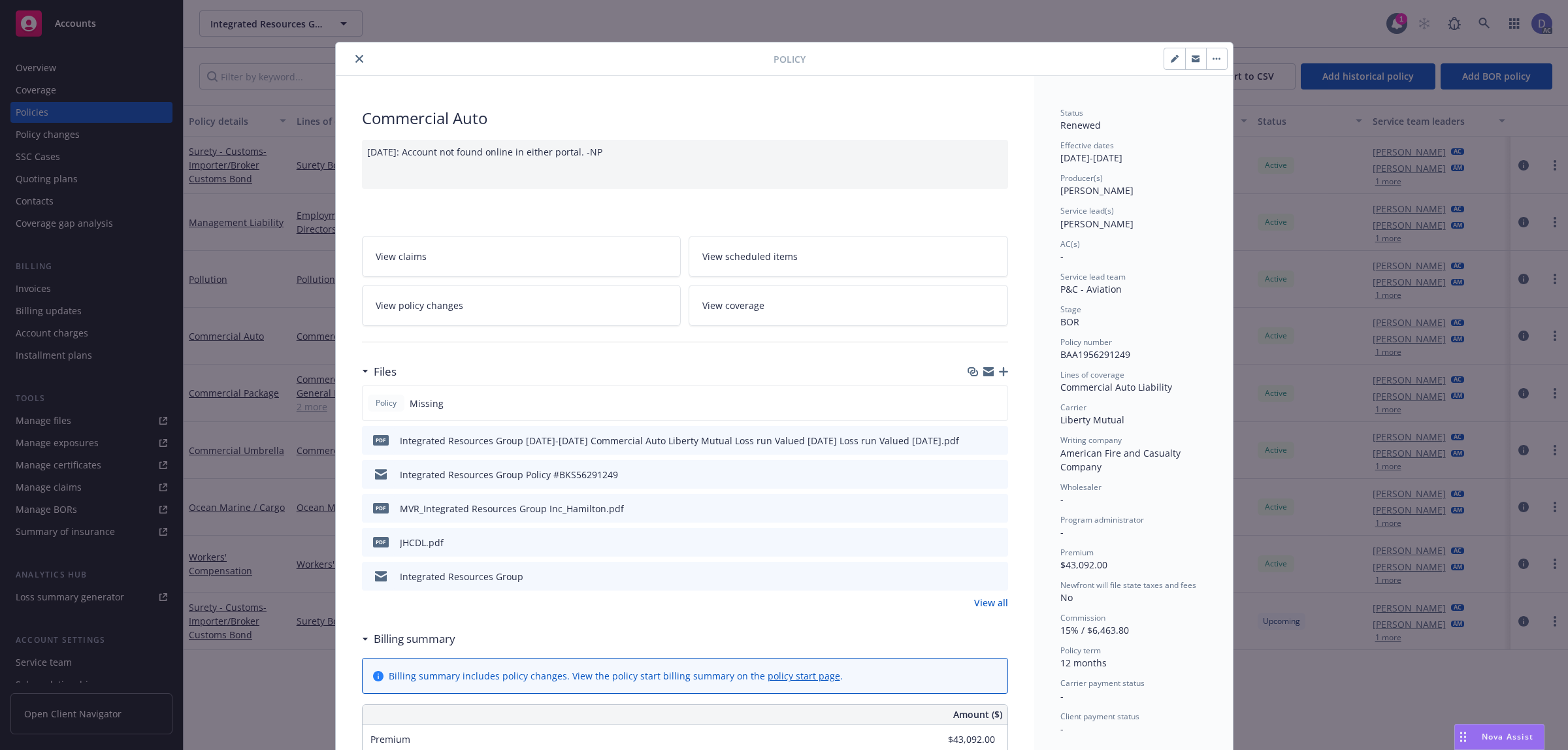
click at [357, 64] on button "close" at bounding box center [359, 59] width 16 height 16
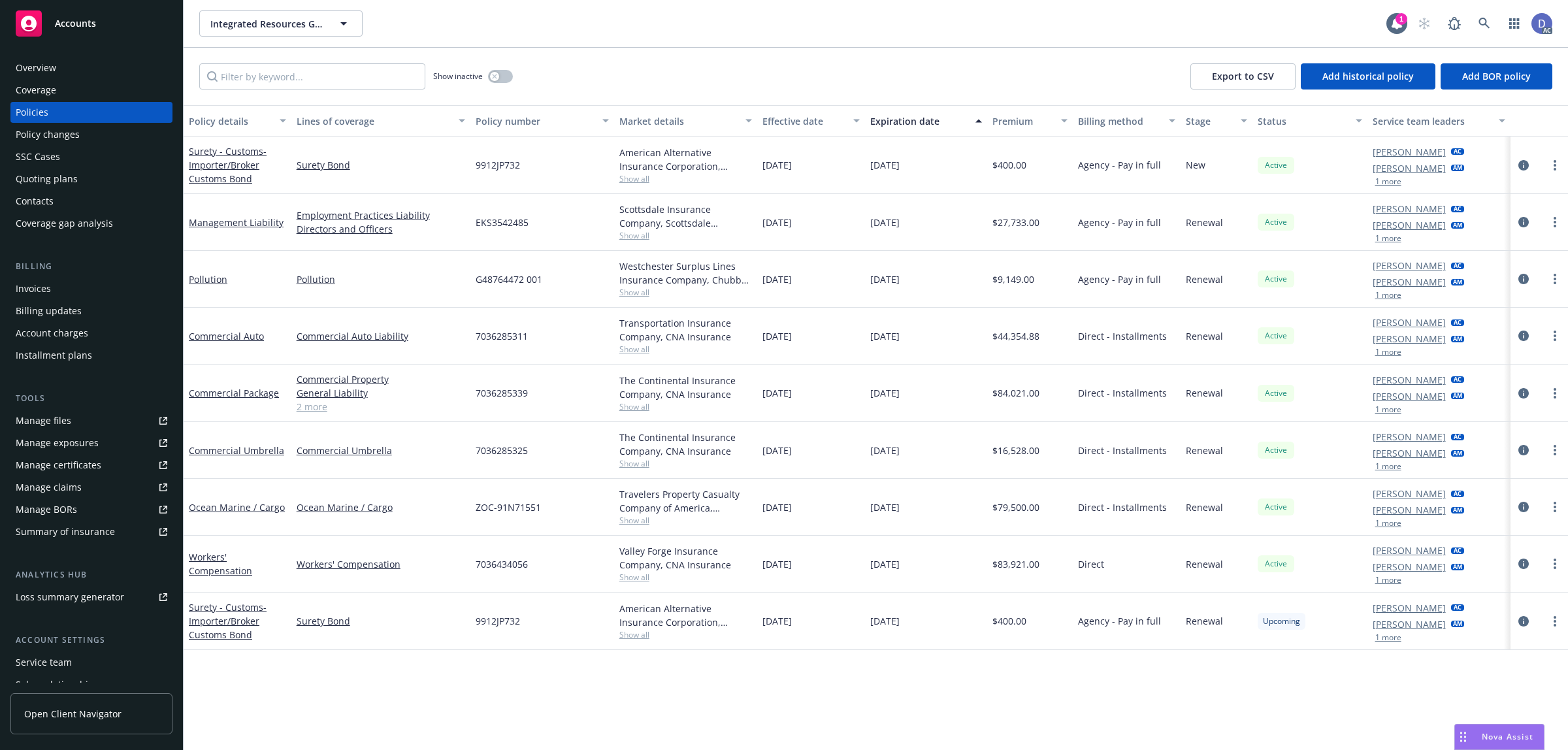
click at [56, 66] on div "Overview" at bounding box center [91, 67] width 152 height 21
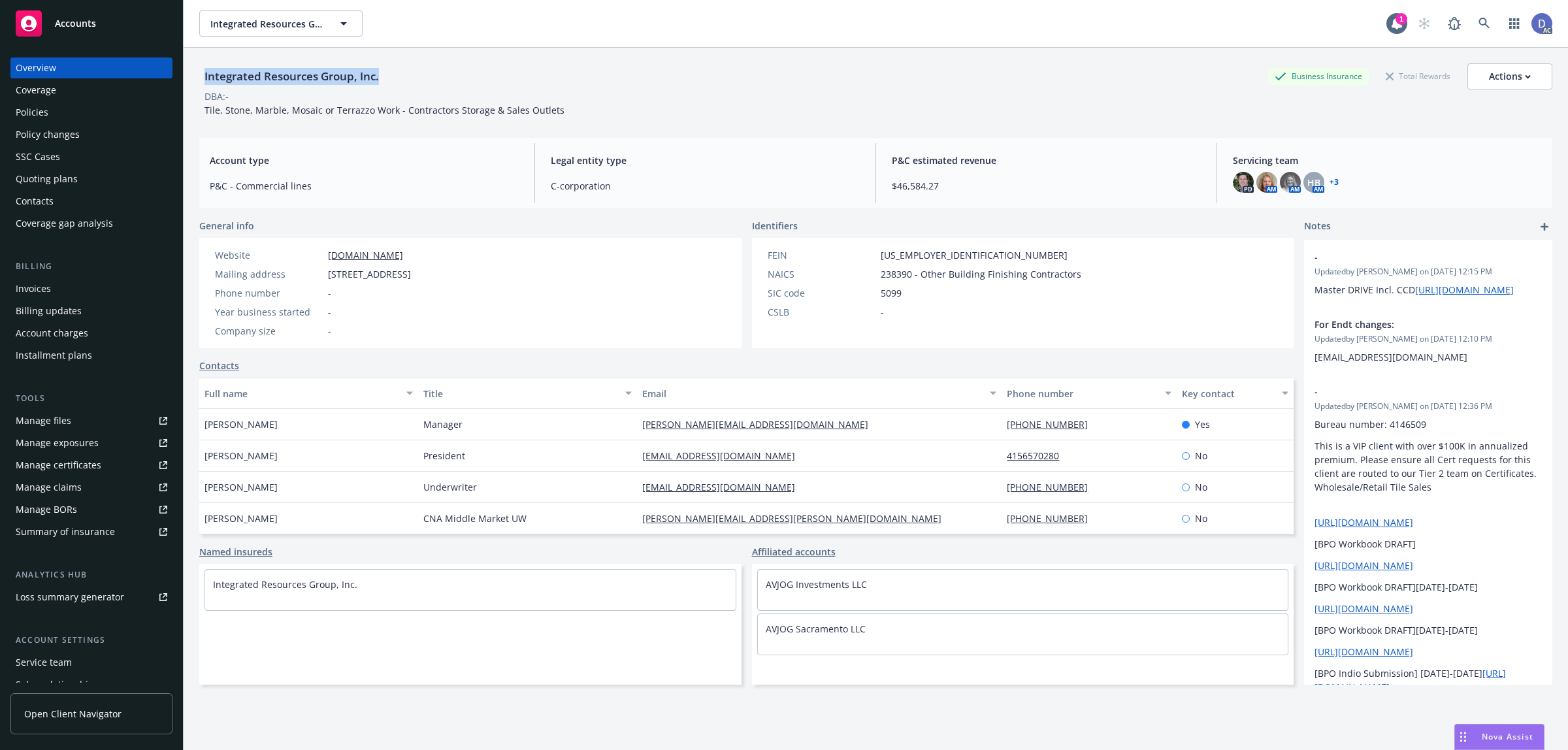
copy div "Integrated Resources Group, Inc."
drag, startPoint x: 382, startPoint y: 81, endPoint x: 203, endPoint y: 80, distance: 179.0
click at [203, 80] on div "Integrated Resources Group, Inc." at bounding box center [291, 75] width 185 height 17
click at [79, 115] on div "Policies" at bounding box center [91, 111] width 152 height 21
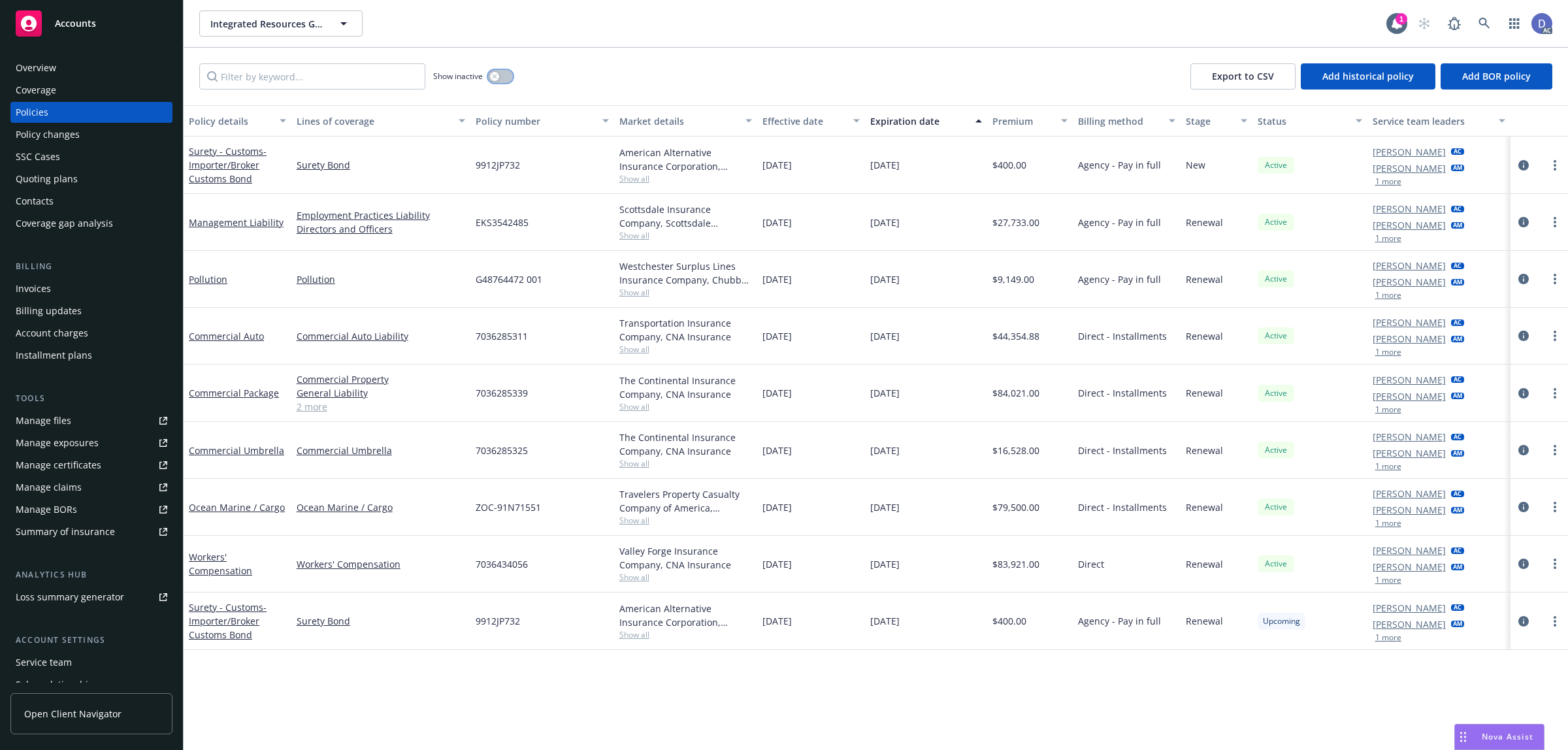
click at [503, 80] on button "button" at bounding box center [500, 75] width 24 height 13
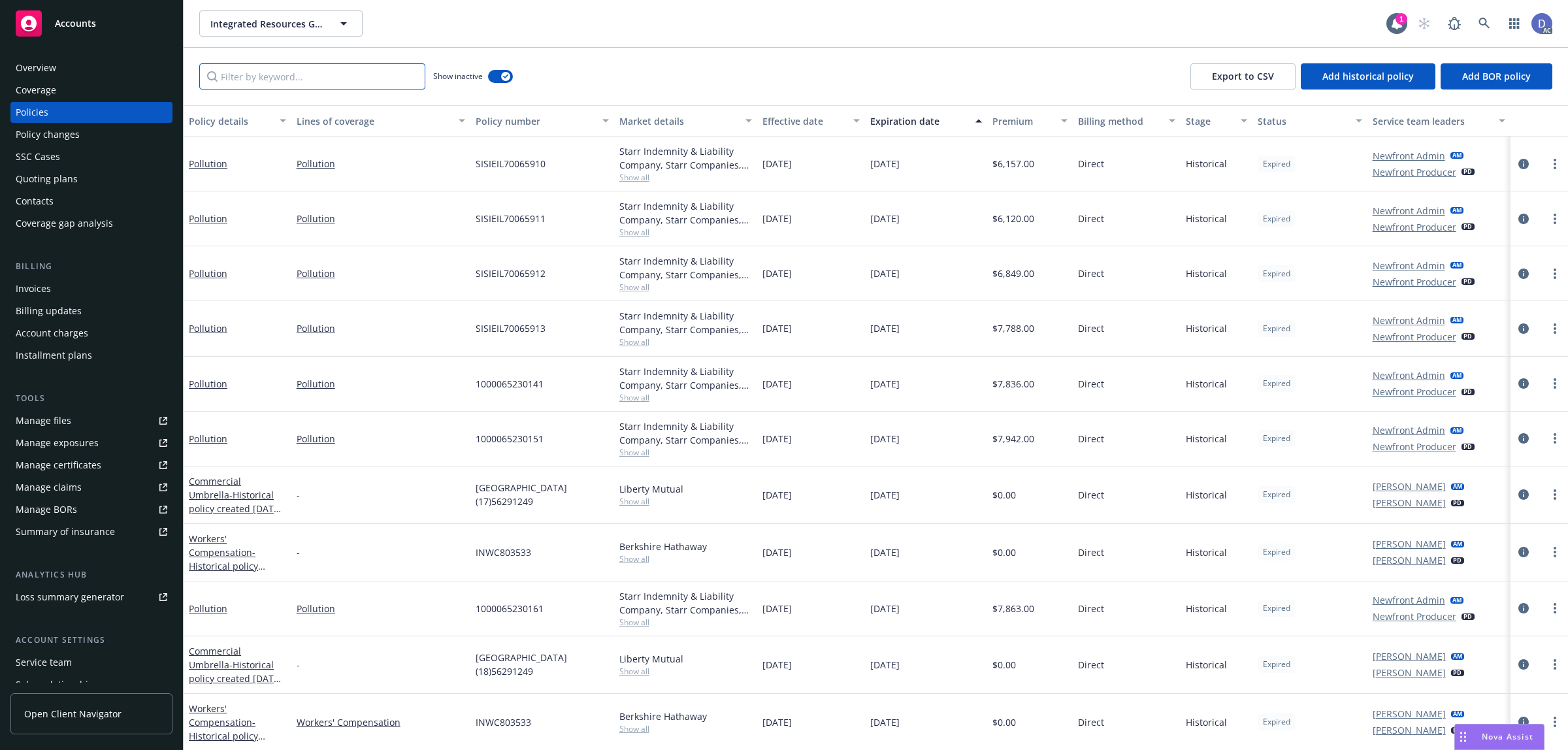
click at [390, 76] on input "Filter by keyword..." at bounding box center [312, 76] width 226 height 26
paste input "BAA1956291249"
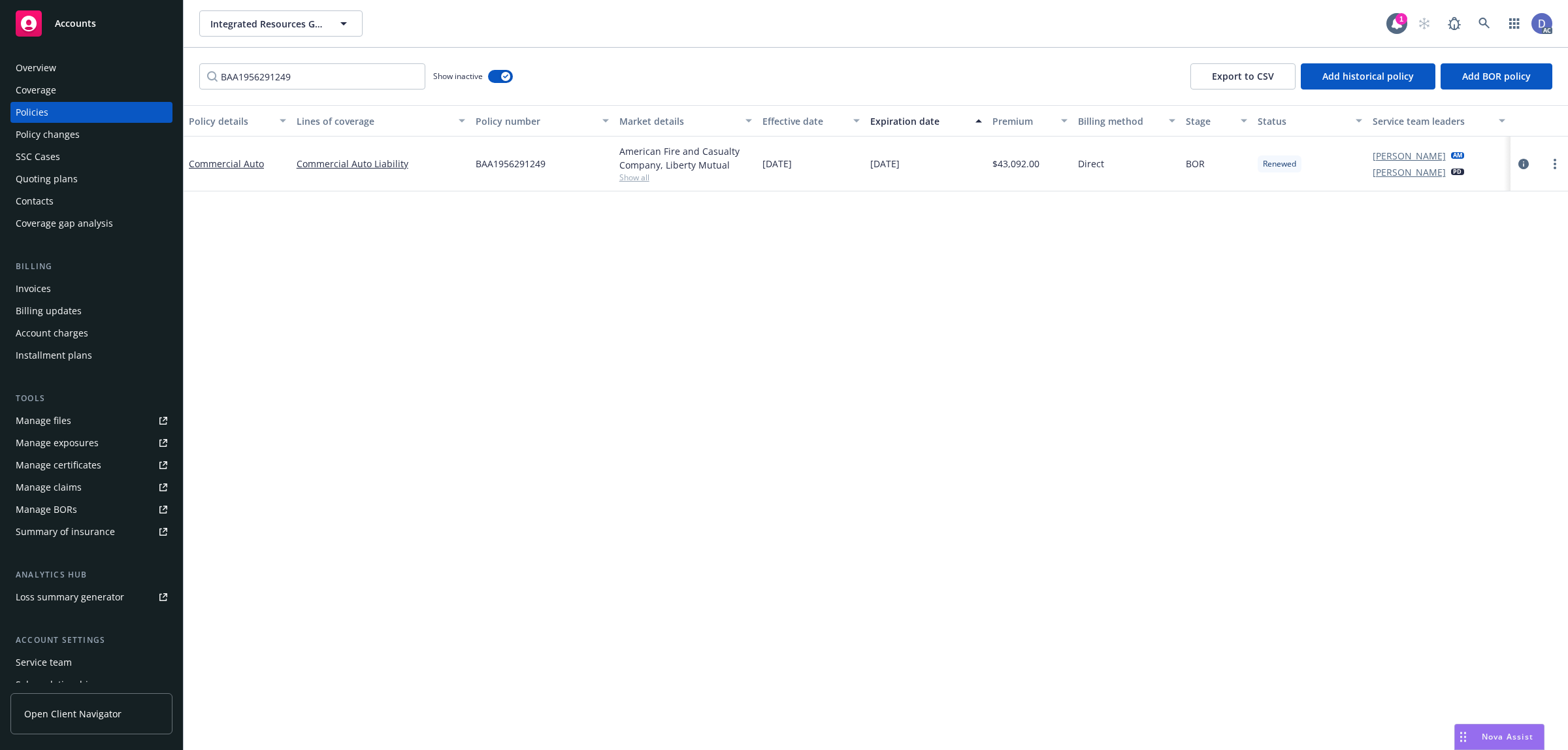
click at [644, 156] on div "American Fire and Casualty Company, Liberty Mutual" at bounding box center [686, 158] width 133 height 27
copy div "American Fire and Casualty Company, Liberty Mutual"
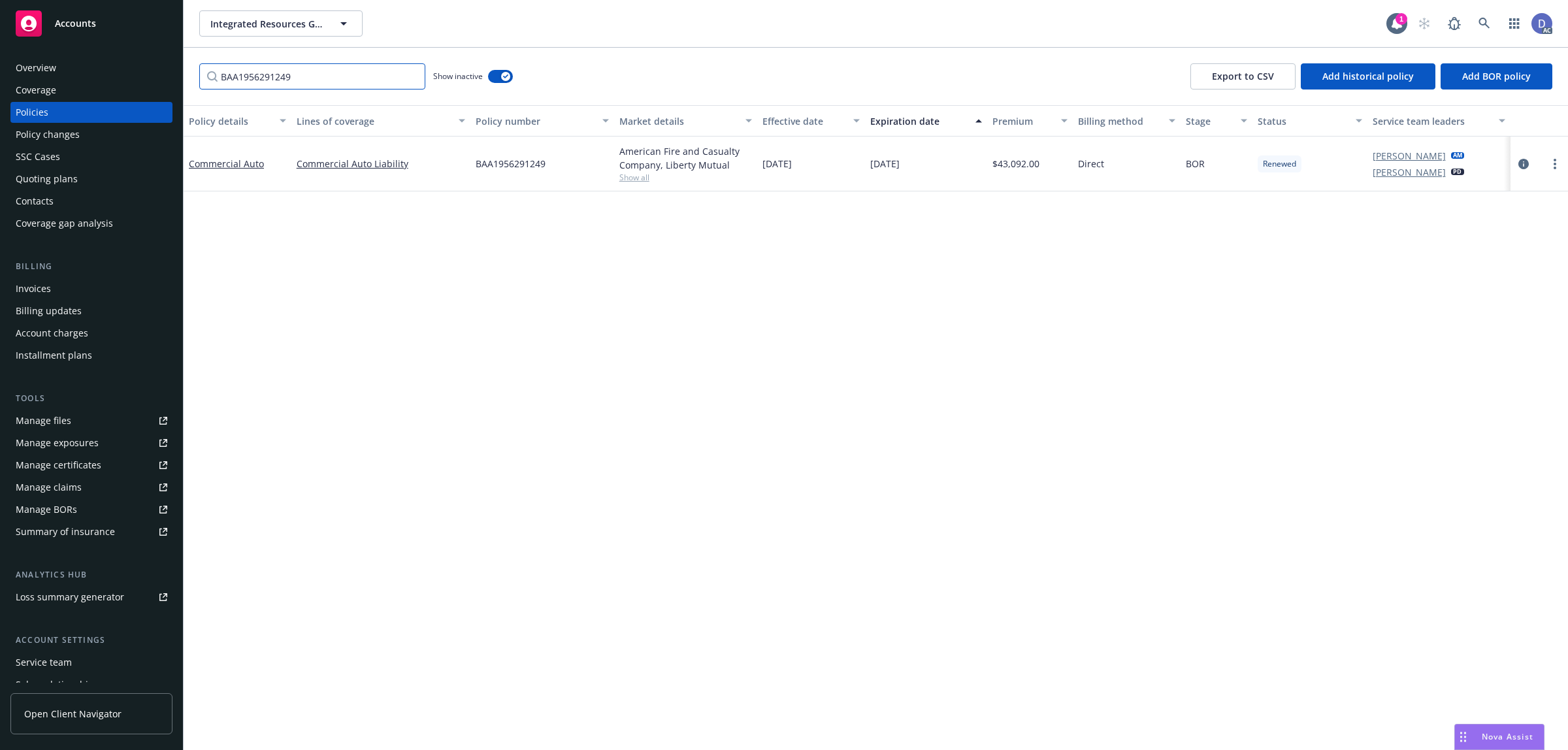
click at [393, 78] on input "BAA1956291249" at bounding box center [312, 76] width 226 height 26
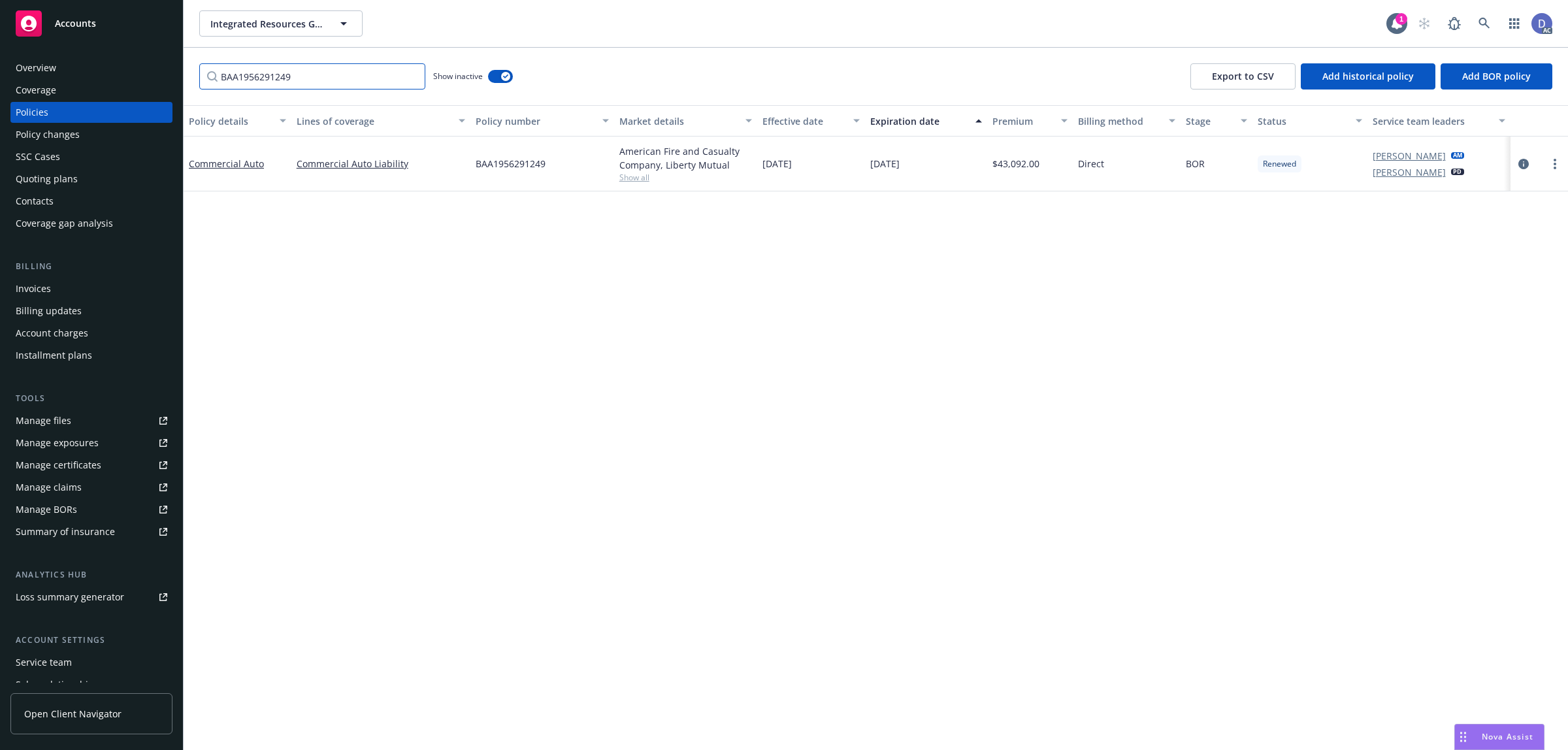
paste input "American Fire and Casualty Company, Liberty Mutual"
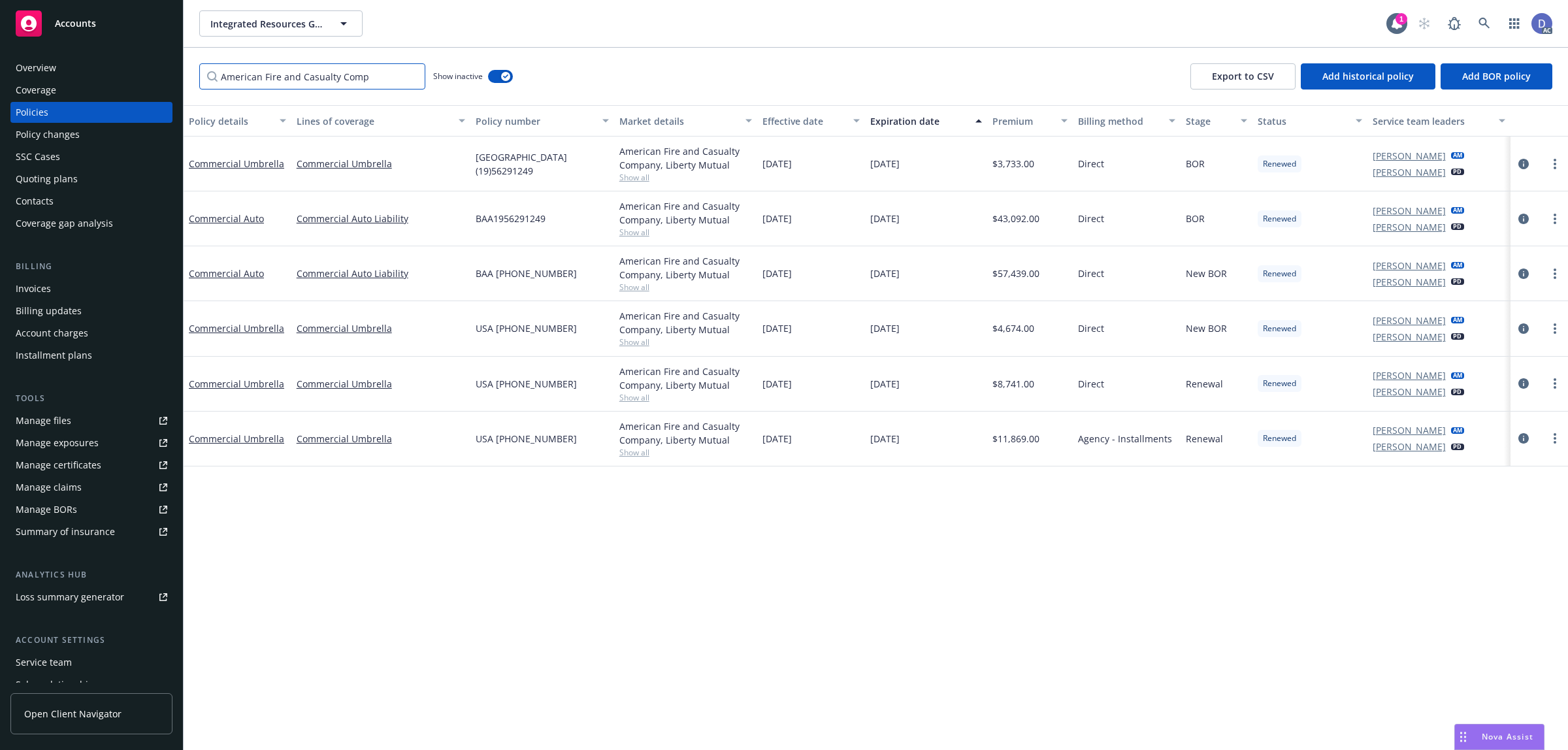
click at [410, 80] on input "American Fire and Casualty Comp" at bounding box center [312, 76] width 226 height 26
click at [388, 79] on input "American Fire and Casualty Comp" at bounding box center [312, 76] width 226 height 26
type input "A"
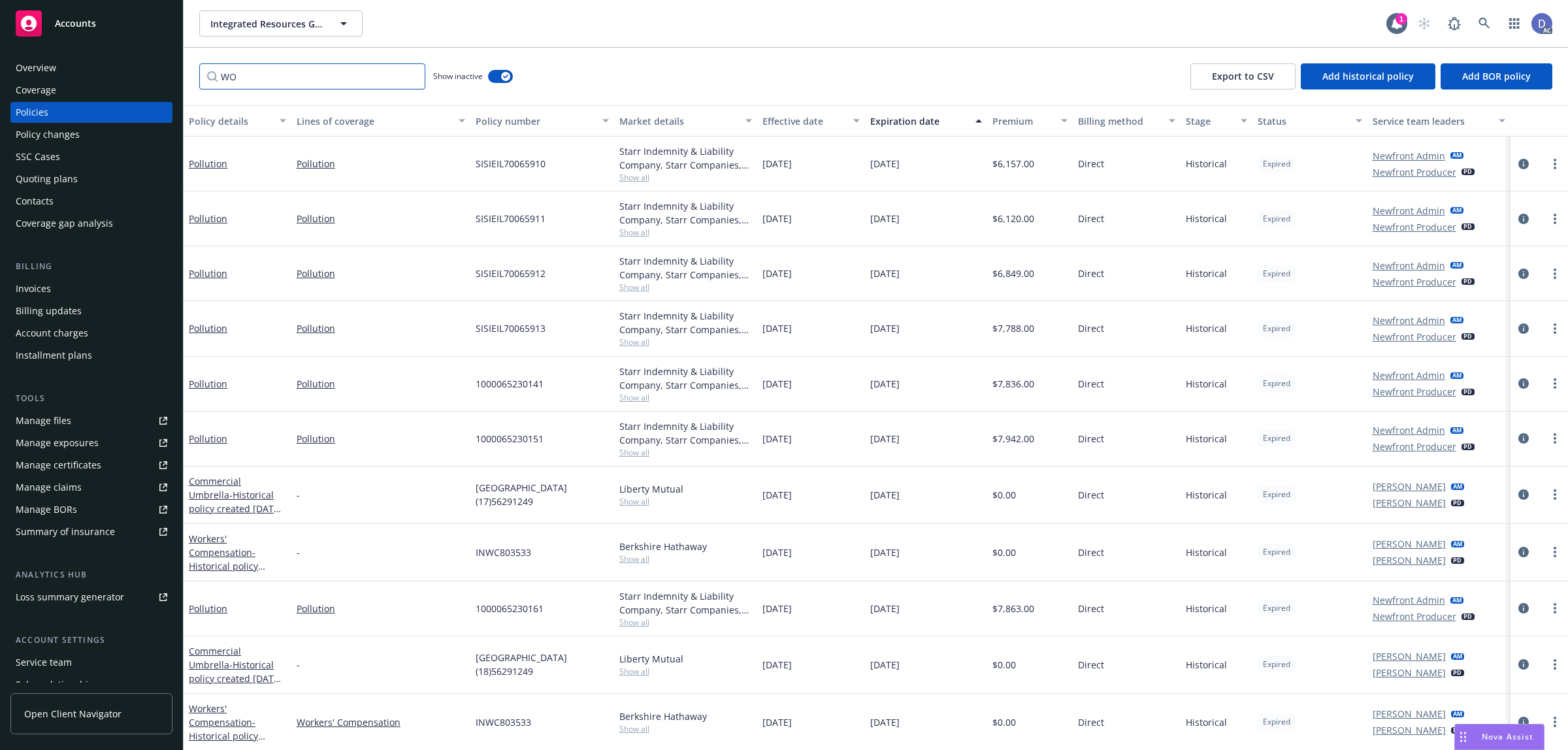
type input "W"
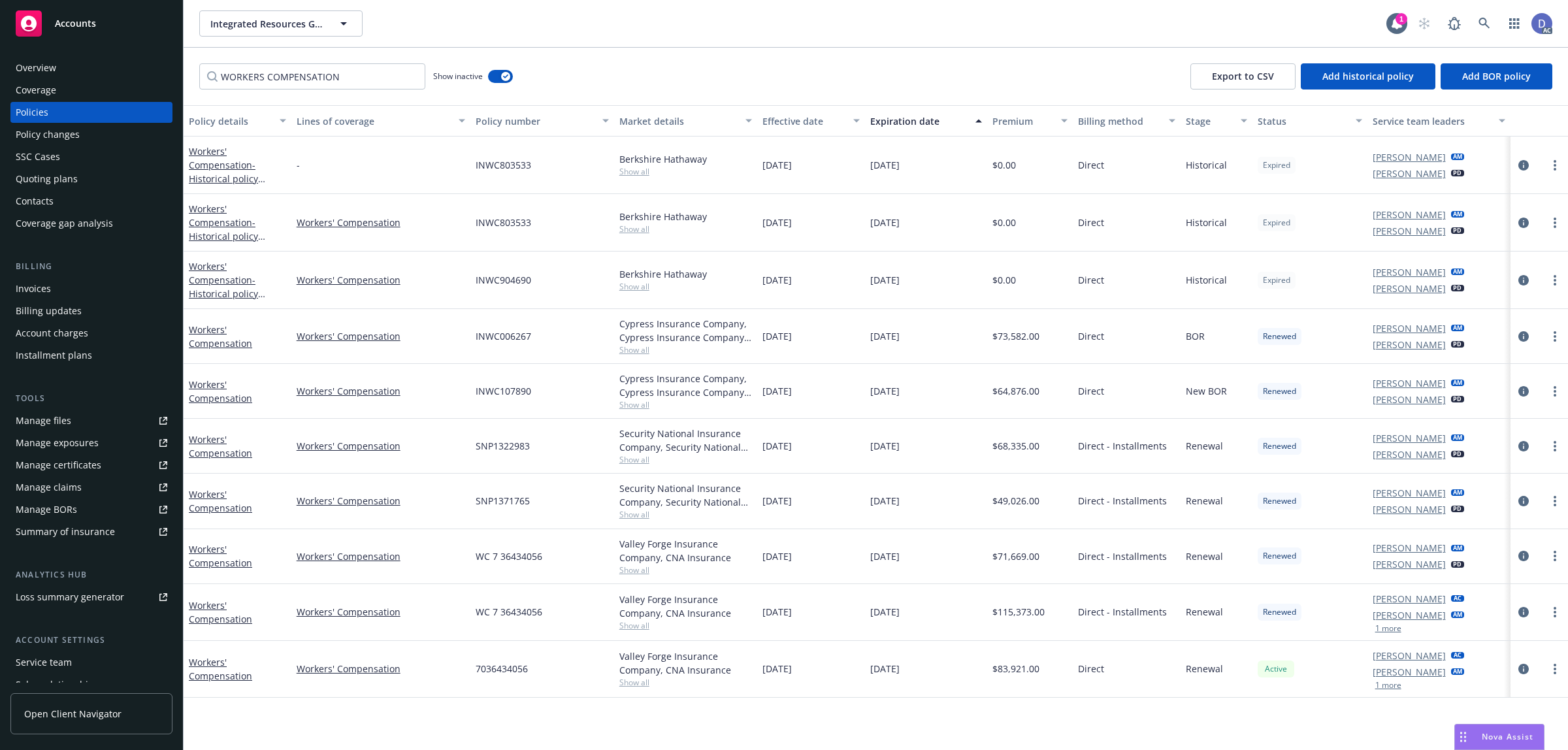
click at [737, 79] on div "WORKERS COMPENSATION Show inactive Export to CSV Add historical policy Add BOR …" at bounding box center [875, 76] width 1384 height 58
click at [986, 100] on div "WORKERS COMPENSATION Show inactive Export to CSV Add historical policy Add BOR …" at bounding box center [875, 76] width 1384 height 58
click at [367, 78] on input "WORKERS COMPENSATION" at bounding box center [312, 76] width 226 height 26
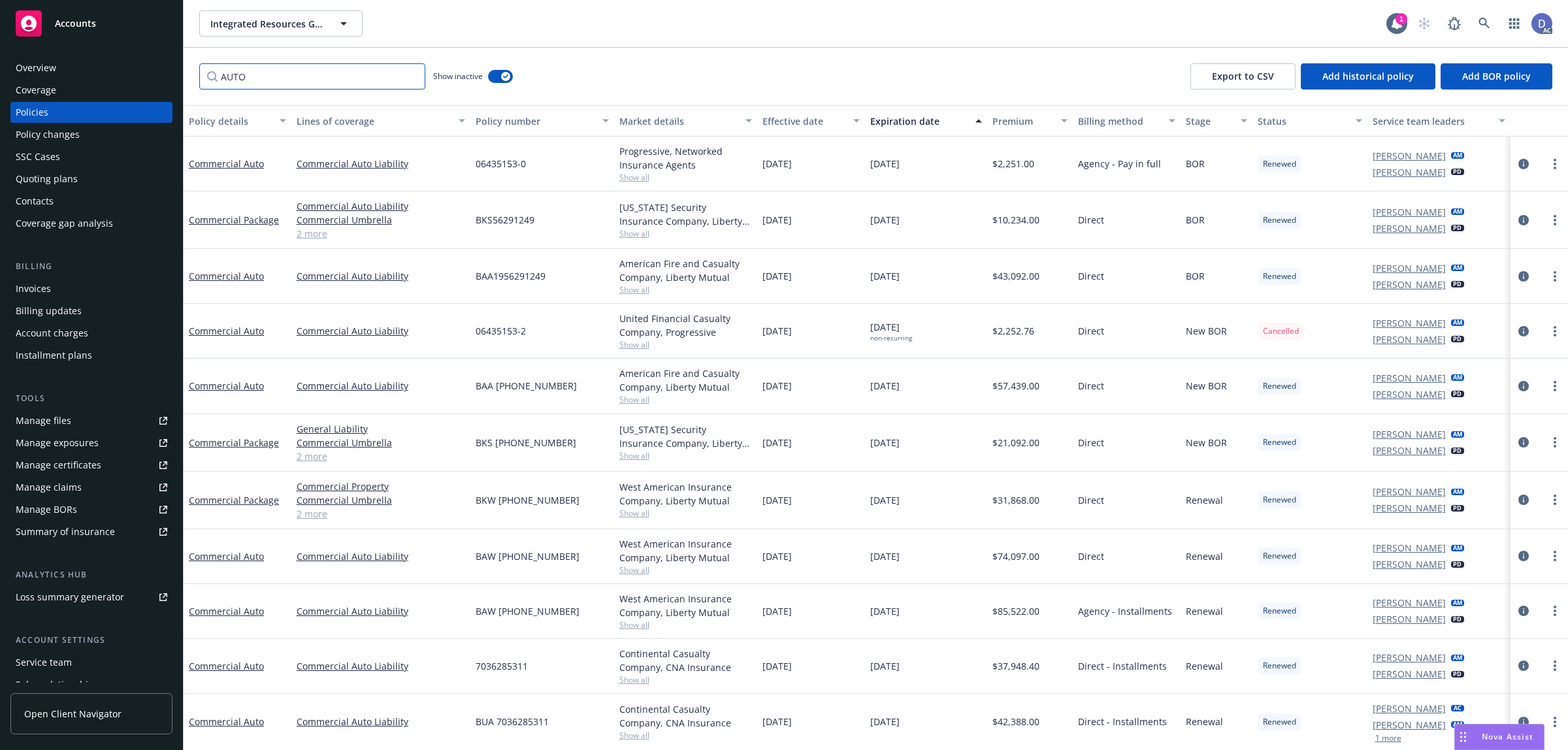
type input "AUTO"
click at [762, 87] on div "AUTO Show inactive Export to CSV Add historical policy Add BOR policy" at bounding box center [875, 76] width 1384 height 58
click at [1478, 21] on icon at bounding box center [1484, 23] width 12 height 12
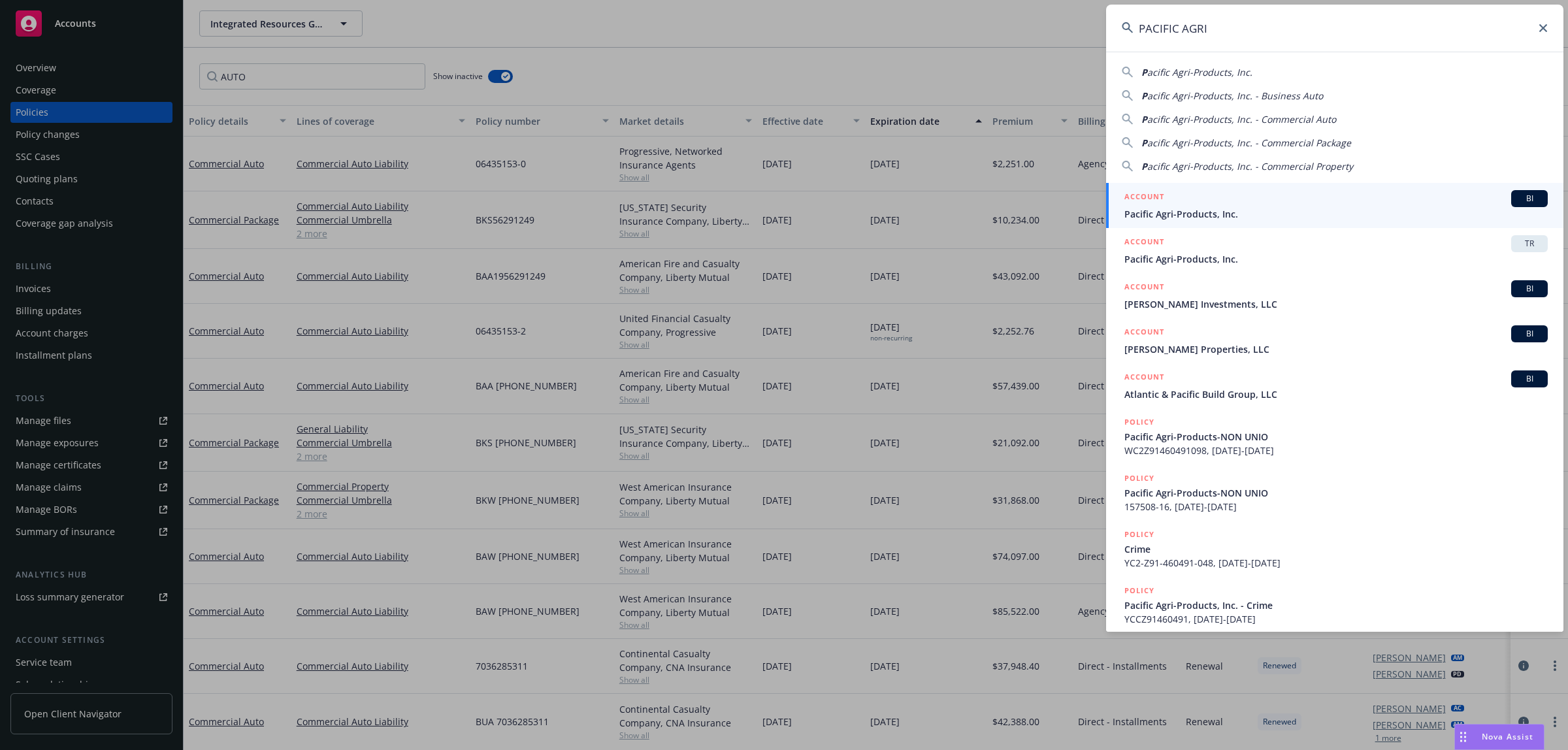
type input "PACIFIC AGRI"
click at [1310, 203] on div "ACCOUNT BI" at bounding box center [1335, 198] width 424 height 17
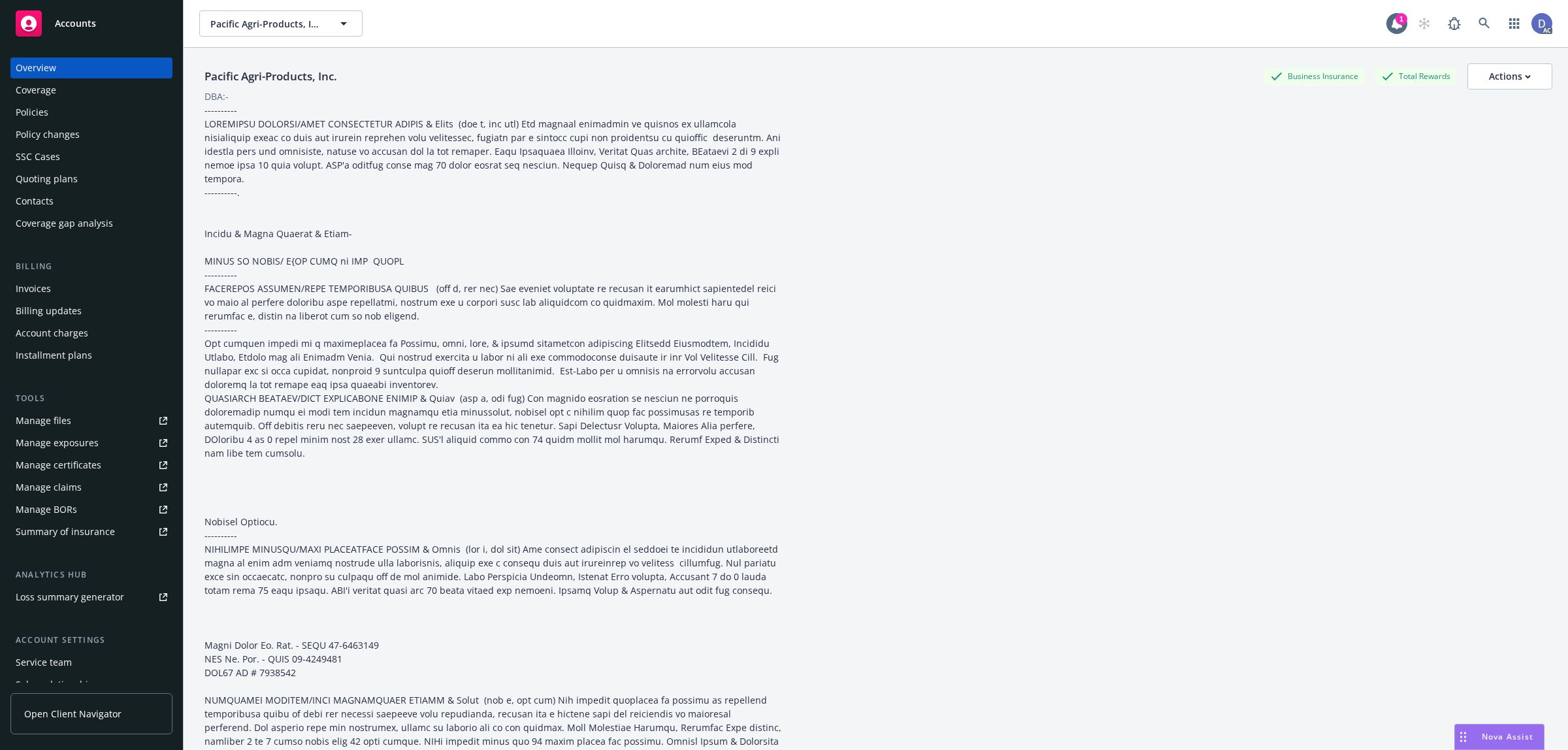
click at [60, 484] on div "Manage claims" at bounding box center [48, 487] width 66 height 21
click at [67, 425] on div "Manage files" at bounding box center [43, 419] width 56 height 21
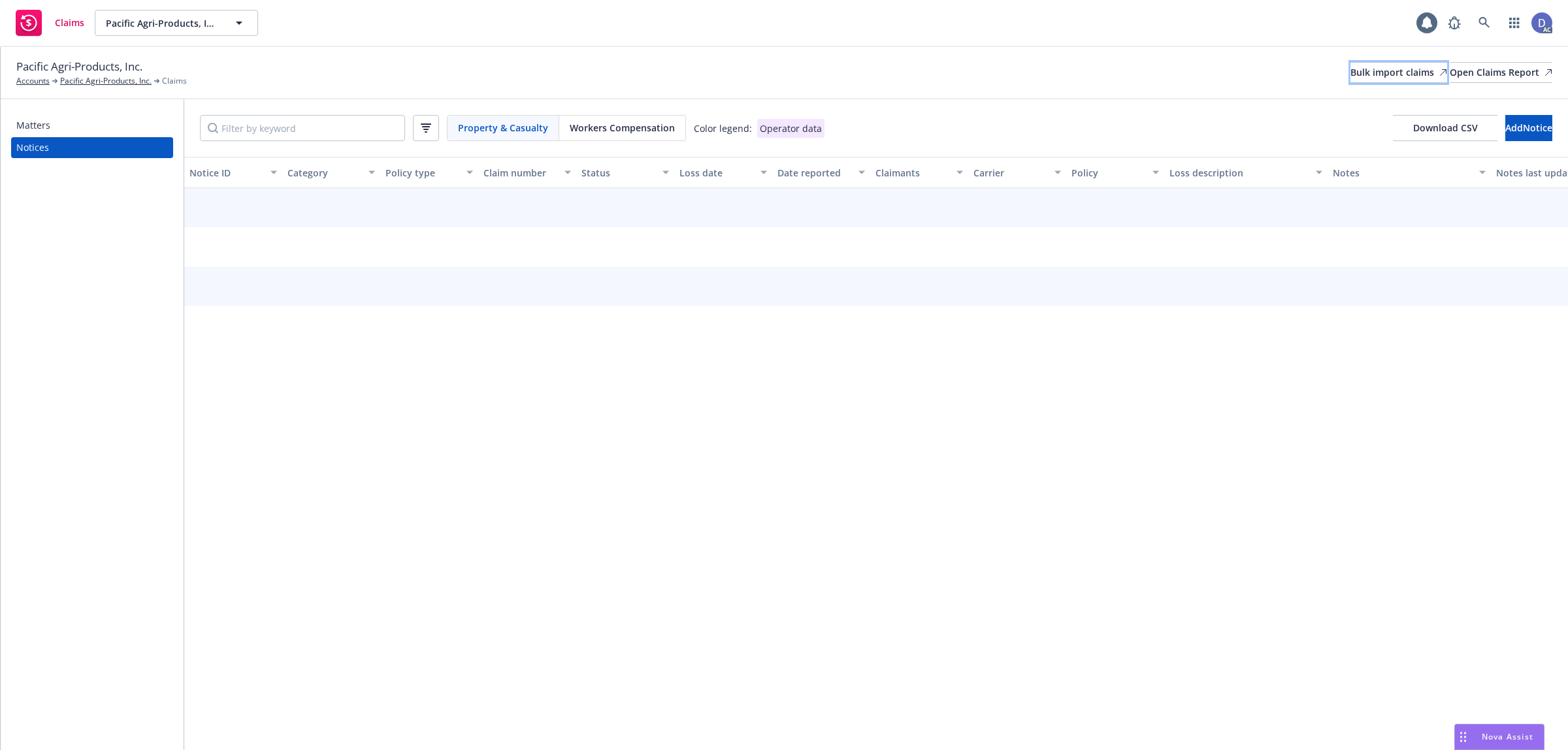
click at [1350, 68] on div "Bulk import claims" at bounding box center [1398, 72] width 97 height 20
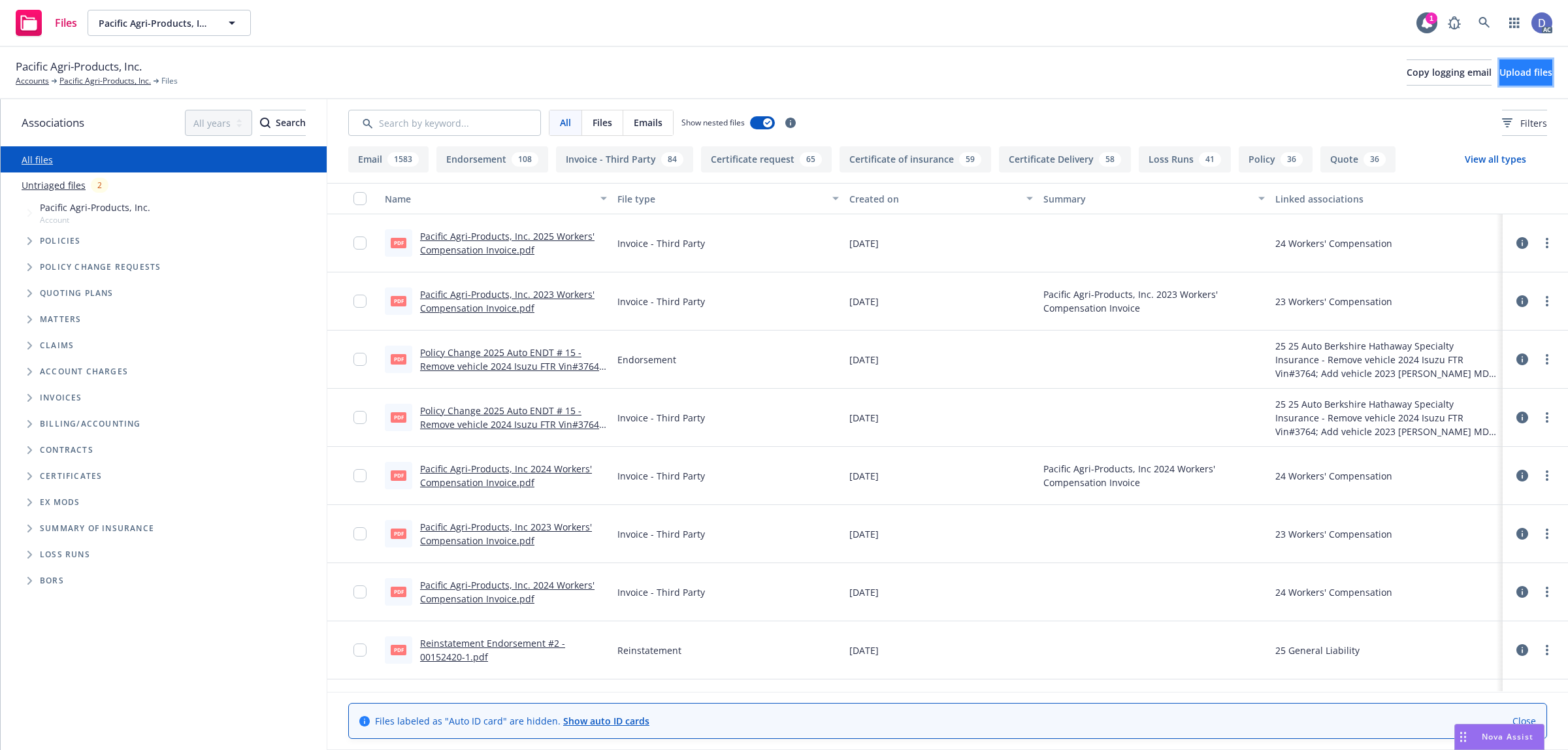
click at [1514, 79] on button "Upload files" at bounding box center [1526, 72] width 53 height 26
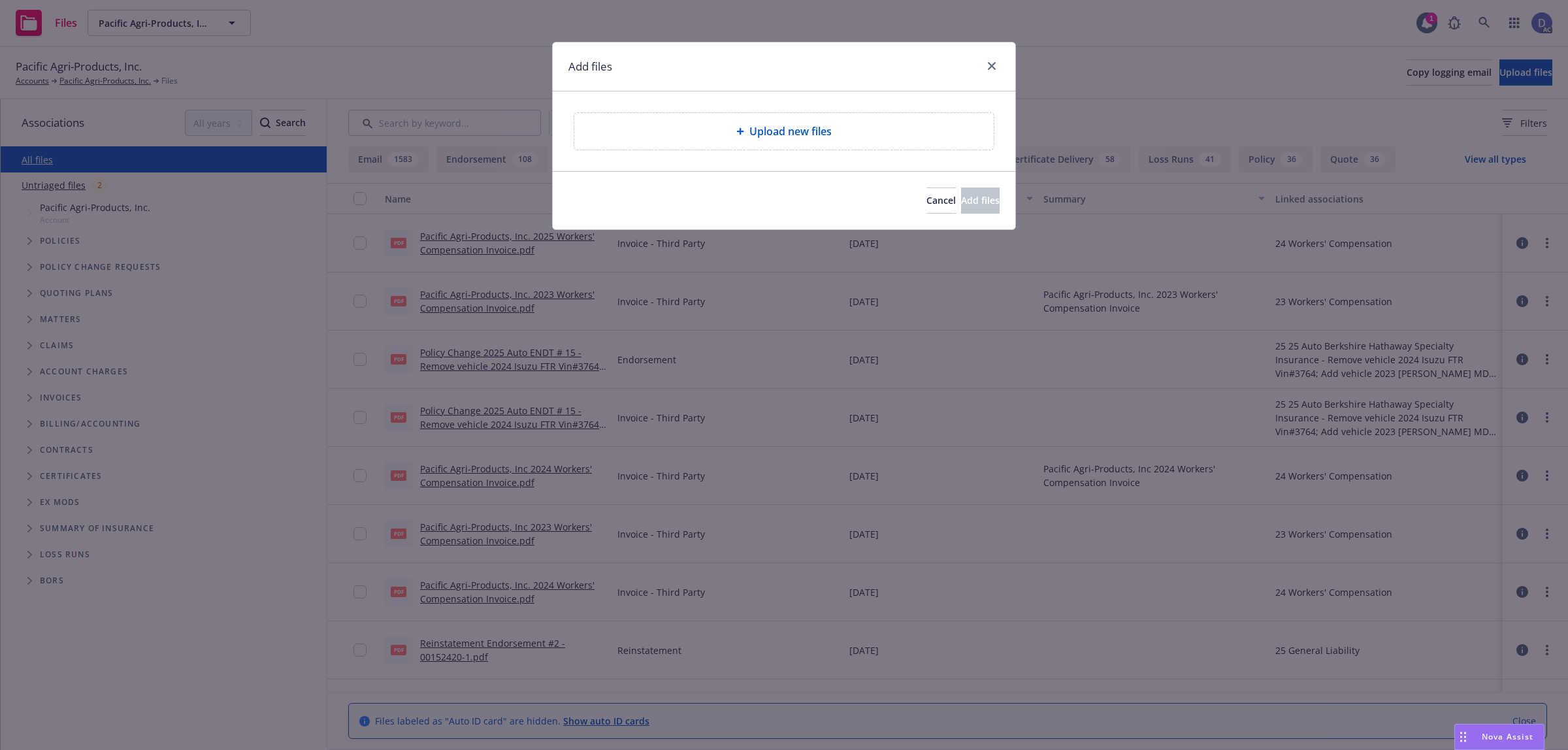
click at [664, 138] on div "Upload new files" at bounding box center [784, 131] width 398 height 16
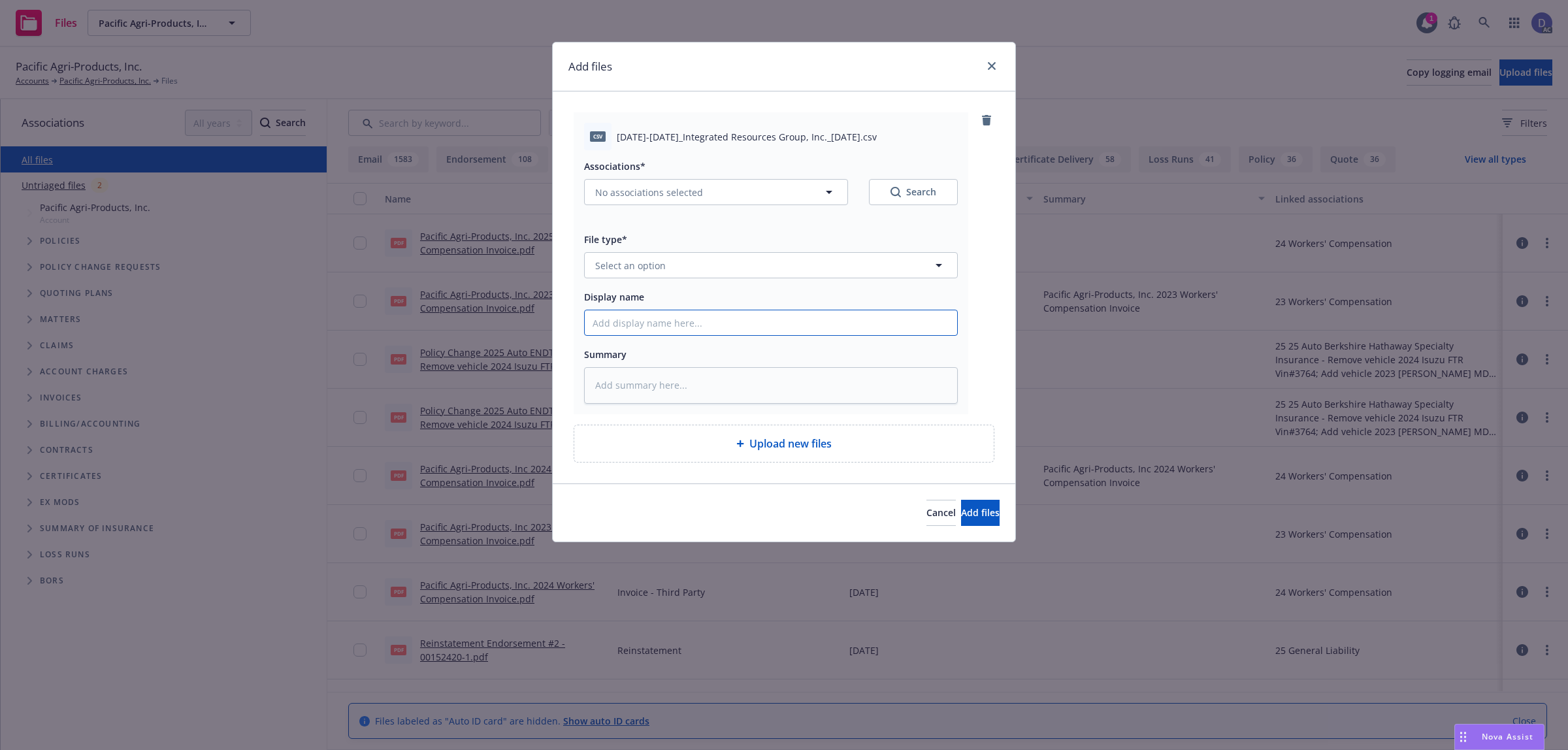
drag, startPoint x: 841, startPoint y: 317, endPoint x: 851, endPoint y: 314, distance: 10.4
click at [841, 317] on input "Display name" at bounding box center [771, 322] width 373 height 24
paste input "2023-2024_Integrated Resources Group, Inc._10-2-2024"
type input "2023-2024_Integrated Resources Group, Inc._10-2-2024"
type textarea "x"
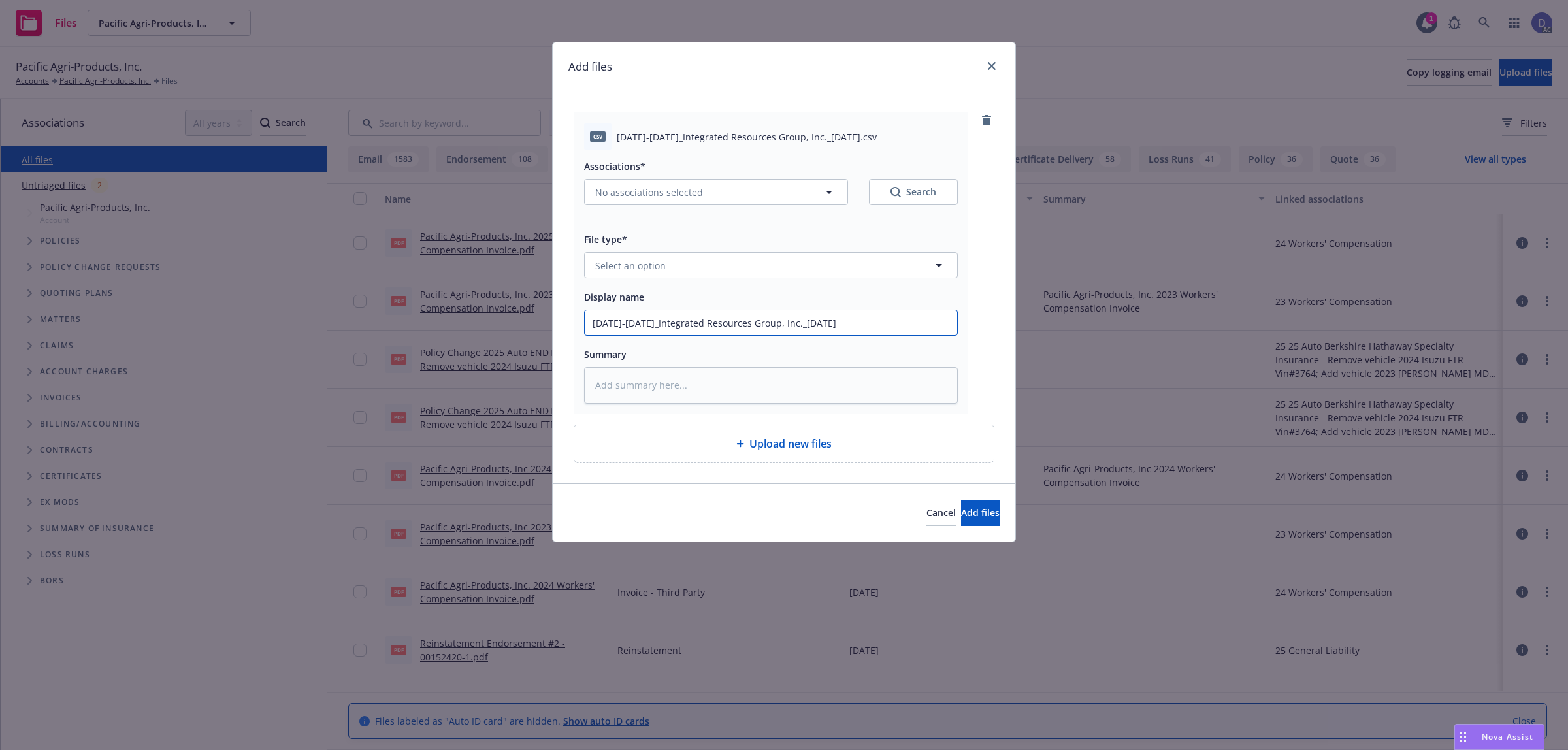
type input "2023-2024_Integrated Resources Group, Inc._10-2-2024"
click at [885, 273] on button "Select an option" at bounding box center [771, 265] width 374 height 26
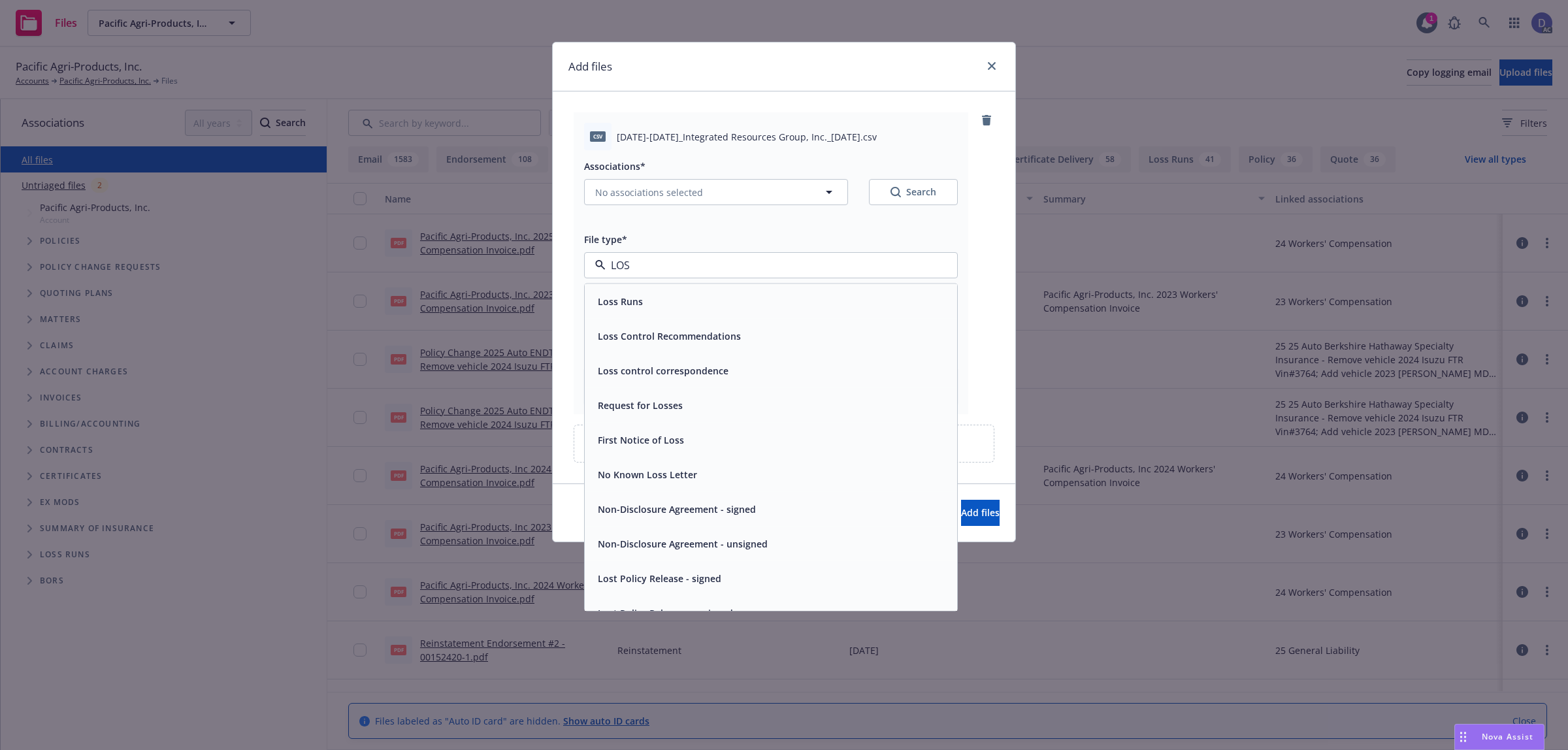
type input "LOSS"
click at [870, 300] on div "Loss Runs" at bounding box center [771, 301] width 357 height 19
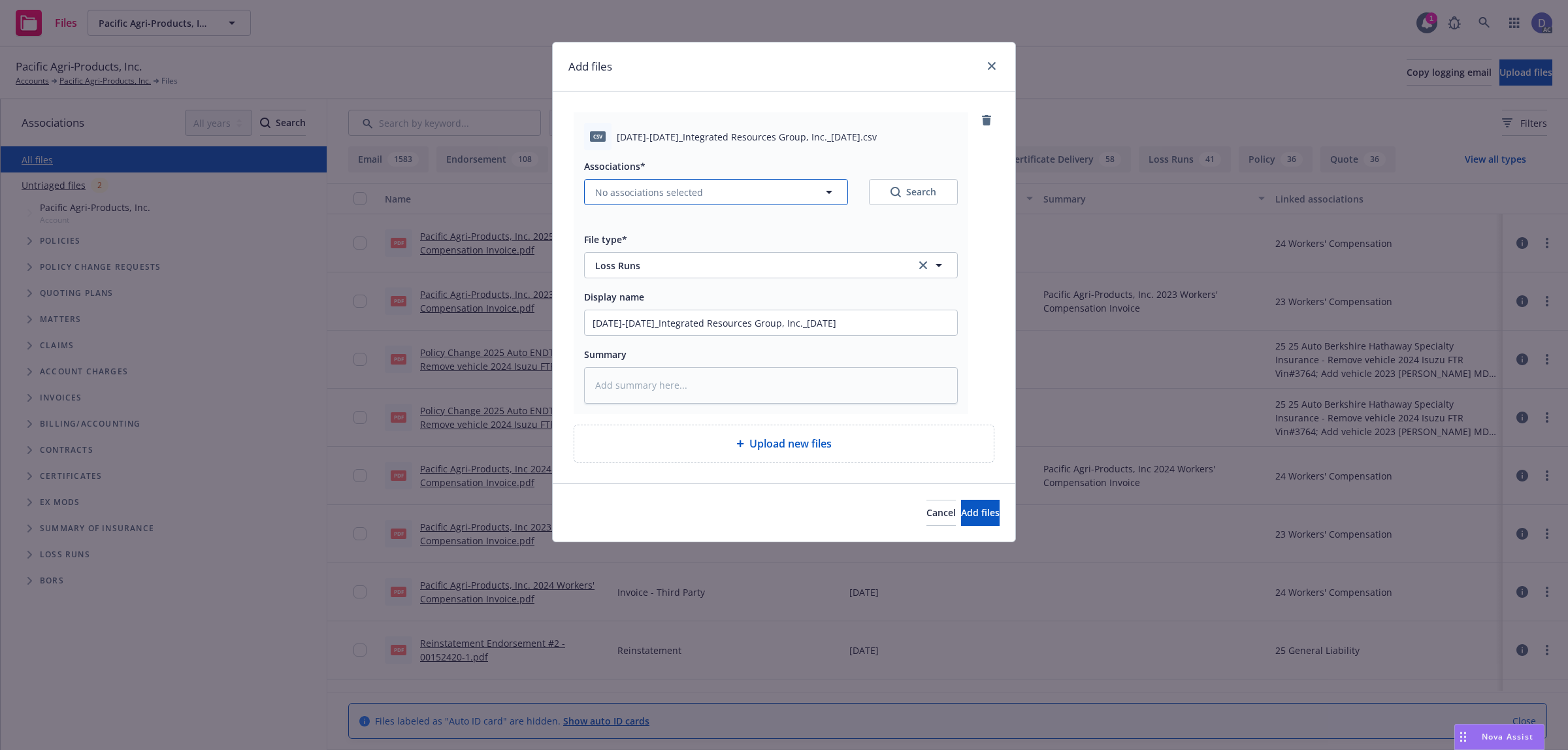
click at [792, 195] on button "No associations selected" at bounding box center [716, 192] width 264 height 26
type textarea "x"
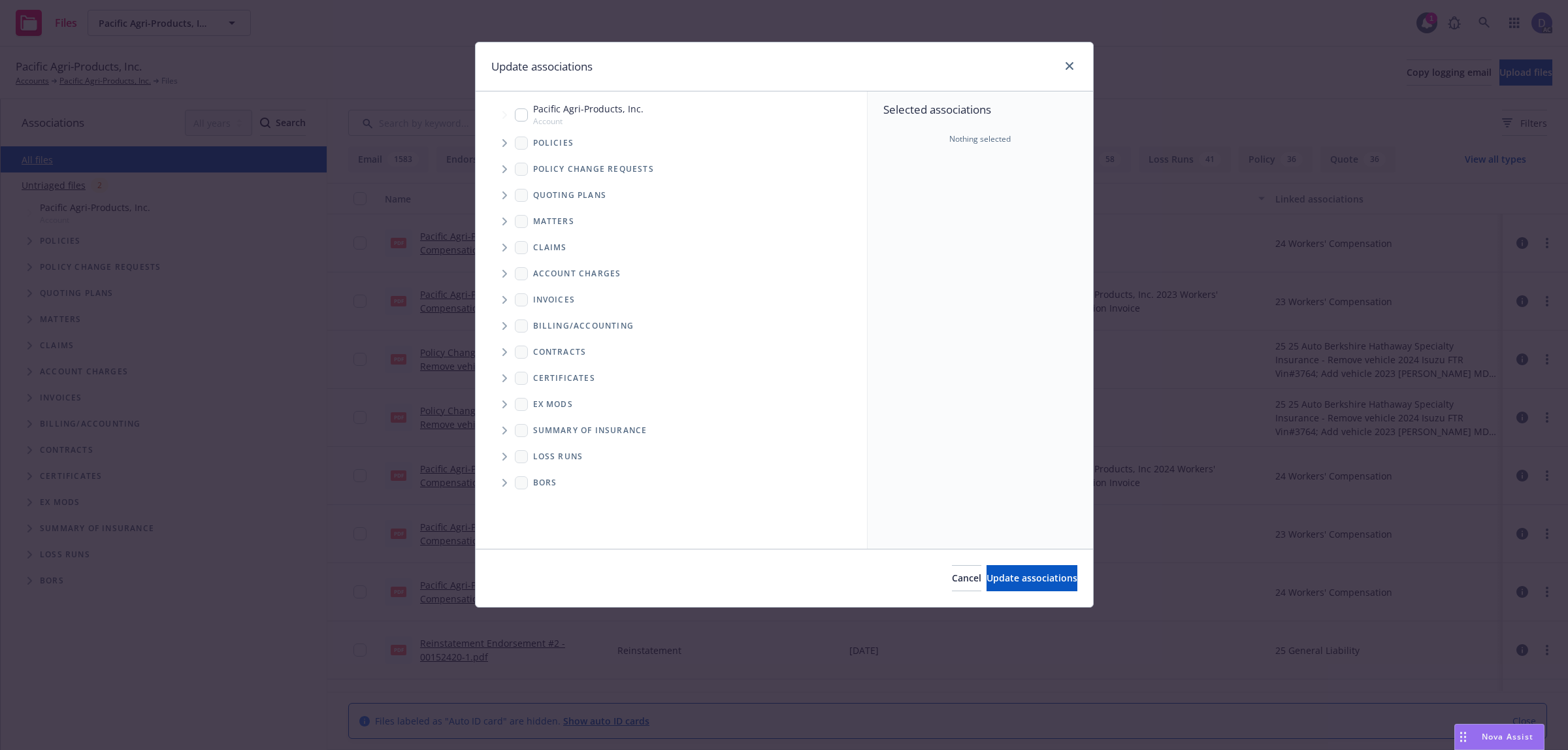
click at [508, 145] on span "Tree Example" at bounding box center [504, 143] width 21 height 21
click at [914, 209] on div "Selected associations Nothing selected" at bounding box center [980, 319] width 225 height 457
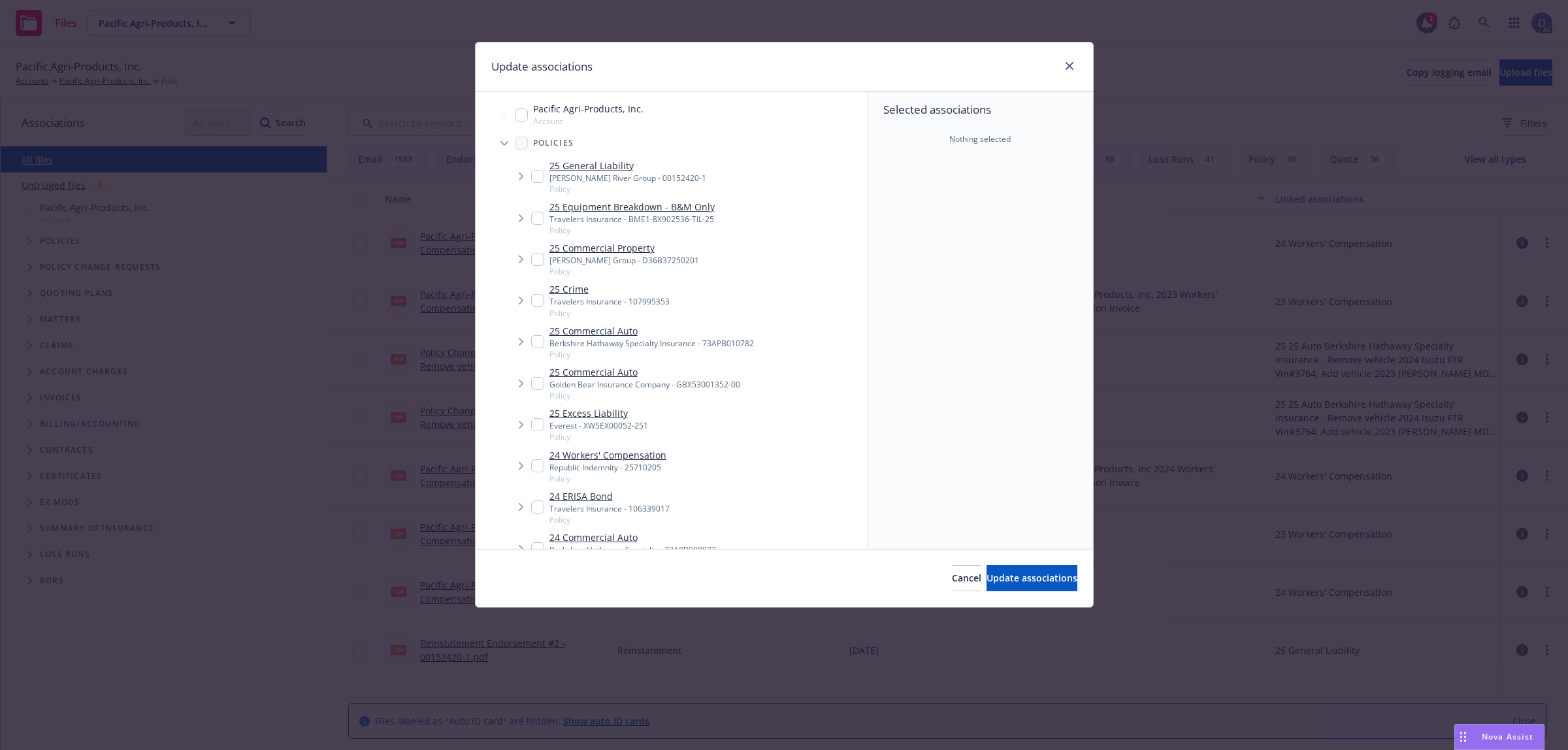
scroll to position [558, 0]
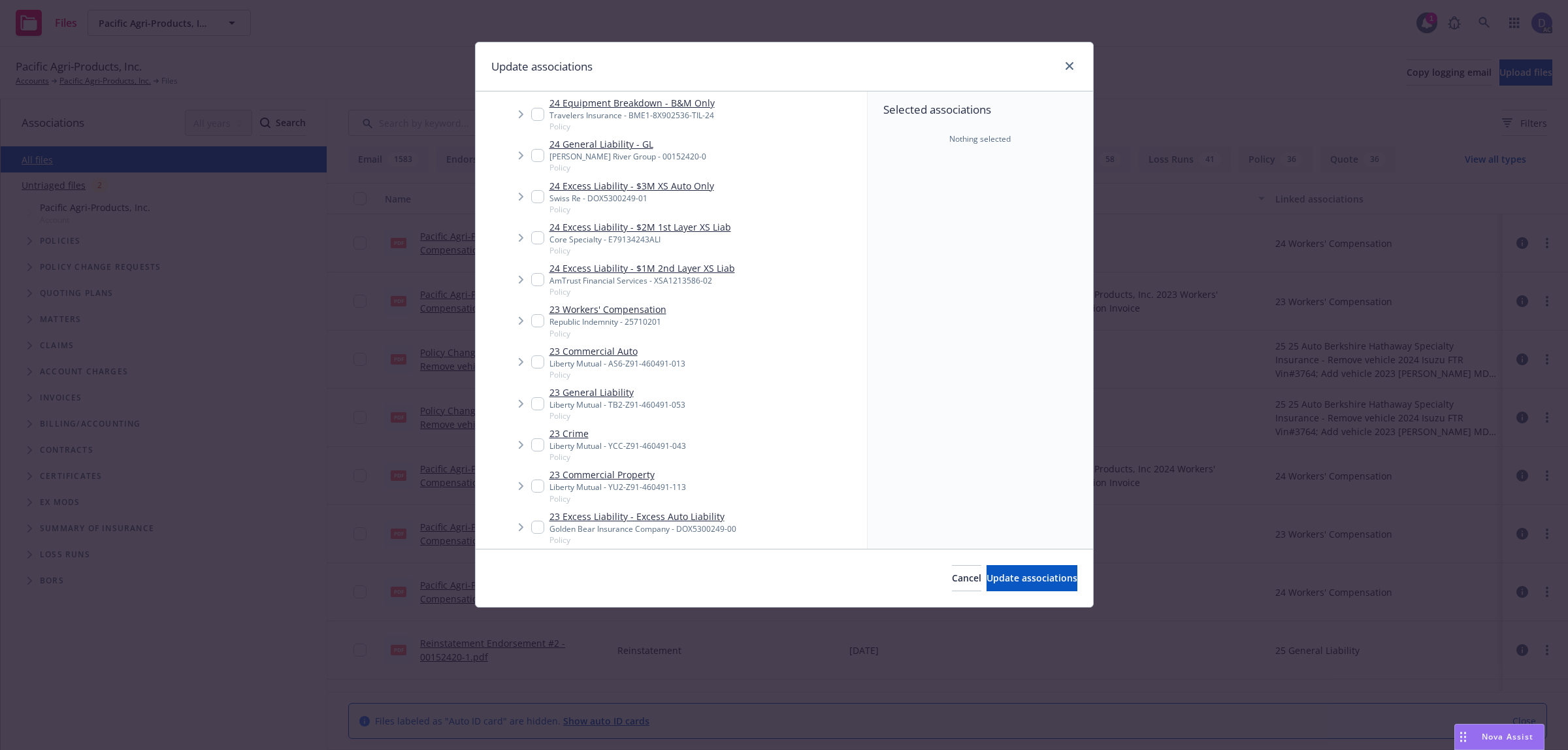
click at [626, 330] on span "Policy" at bounding box center [608, 332] width 117 height 11
checkbox input "true"
click at [1016, 566] on button "Update associations" at bounding box center [1031, 578] width 91 height 26
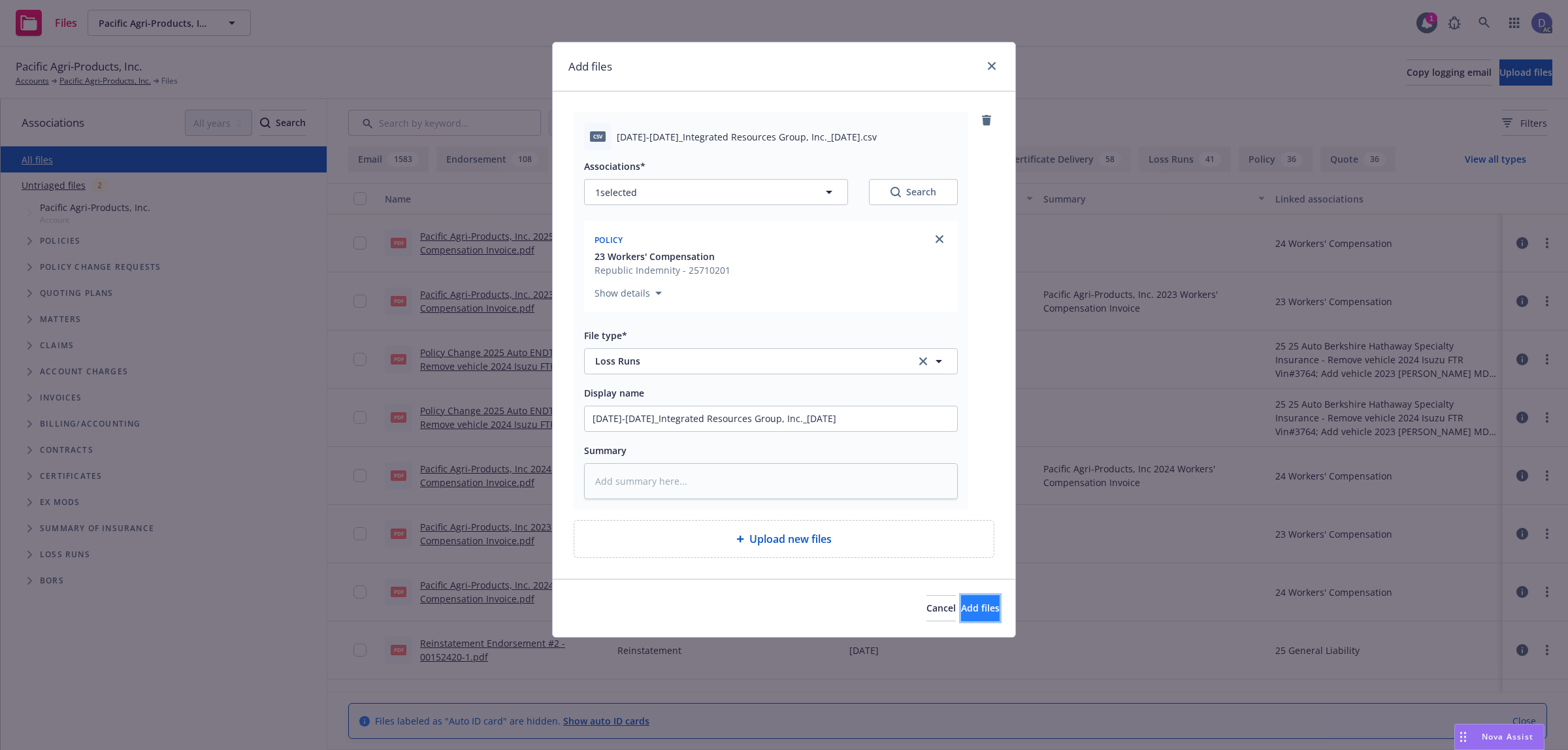
click at [984, 597] on button "Add files" at bounding box center [979, 607] width 38 height 26
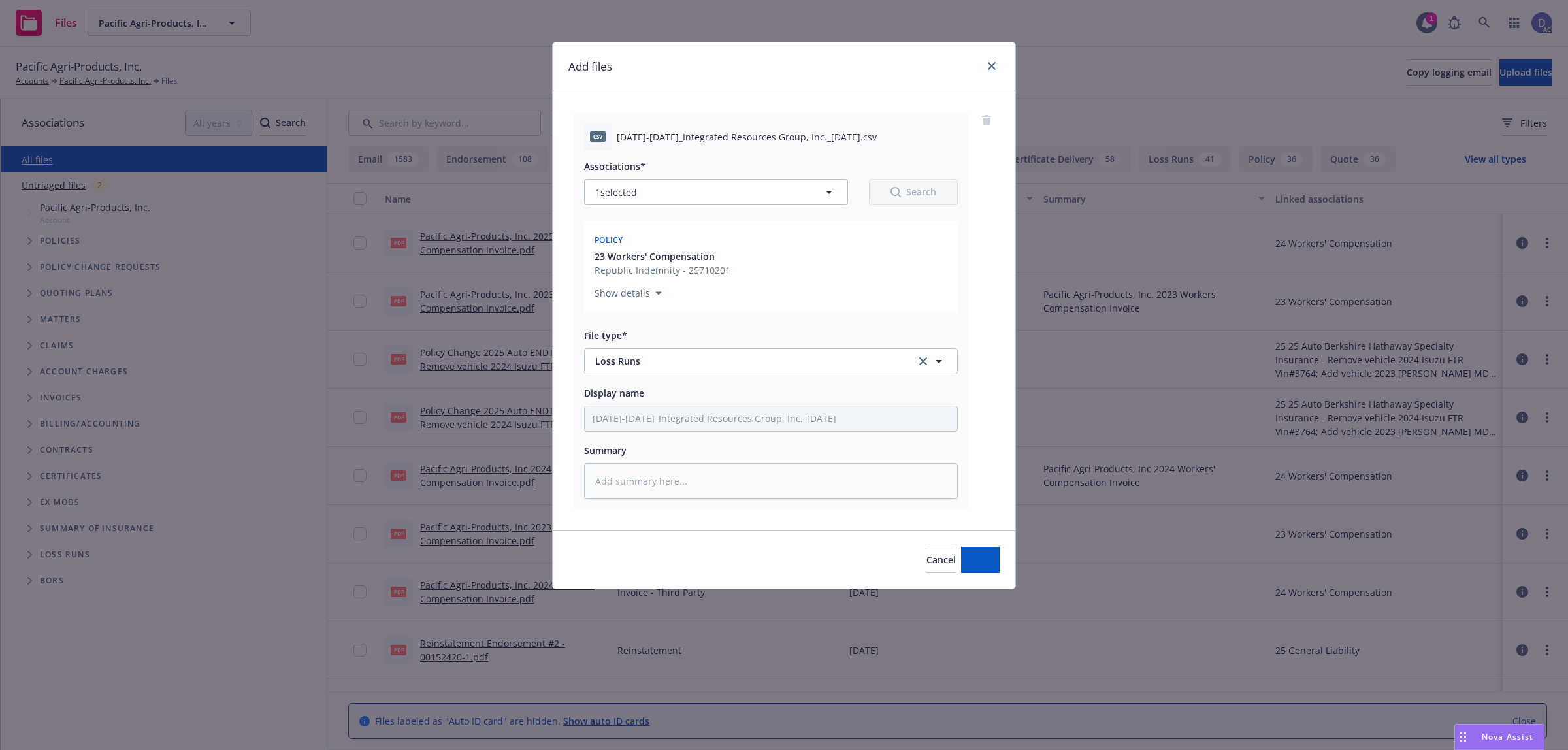
type textarea "x"
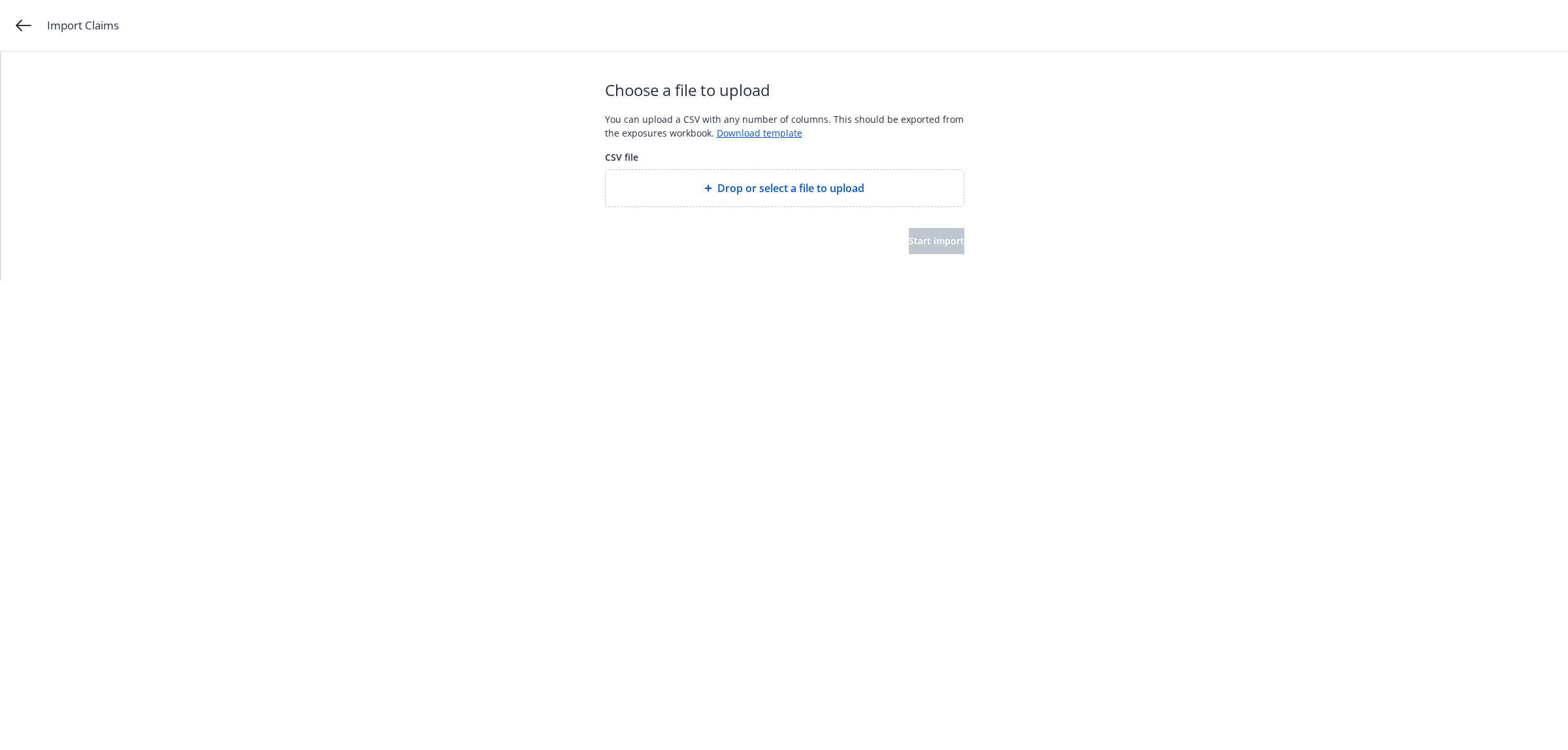
click at [790, 188] on span "Drop or select a file to upload" at bounding box center [790, 188] width 147 height 16
click at [952, 243] on button "Start import" at bounding box center [936, 241] width 56 height 26
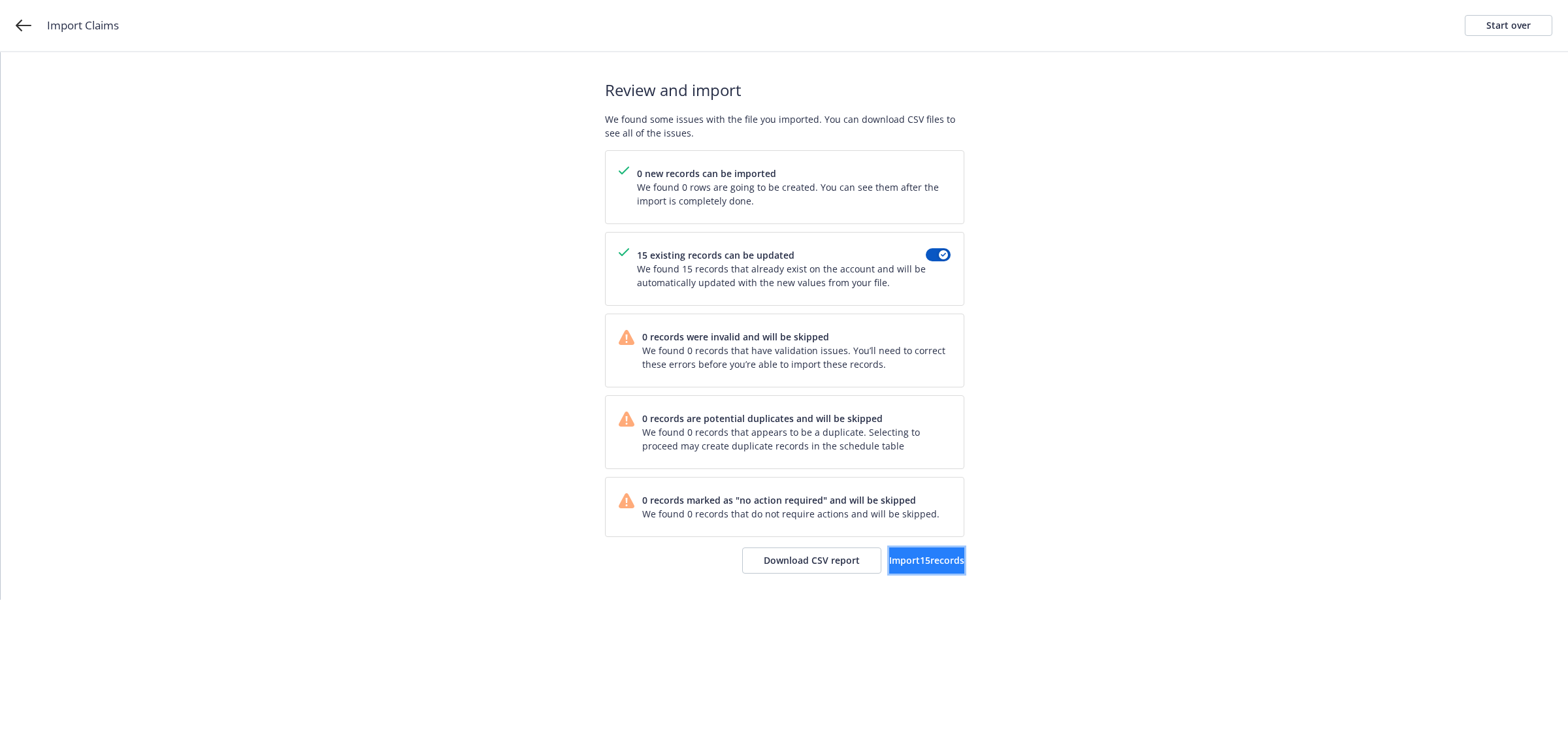
click at [921, 561] on span "Import 15 records" at bounding box center [926, 559] width 75 height 13
click at [916, 555] on span "View accounts" at bounding box center [910, 559] width 64 height 13
